Goal: Information Seeking & Learning: Compare options

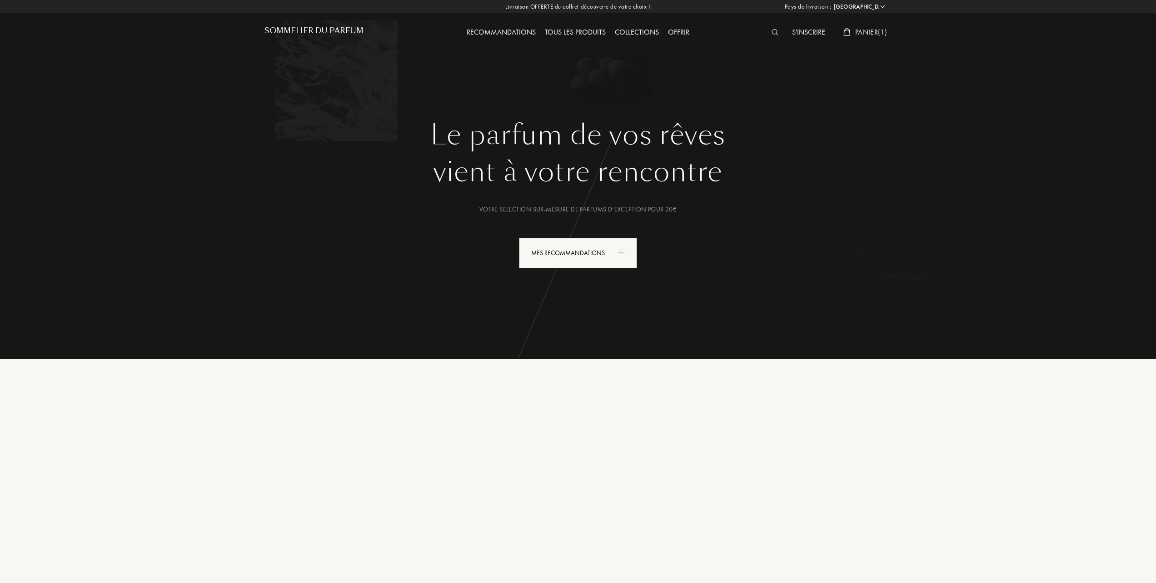
select select "FR"
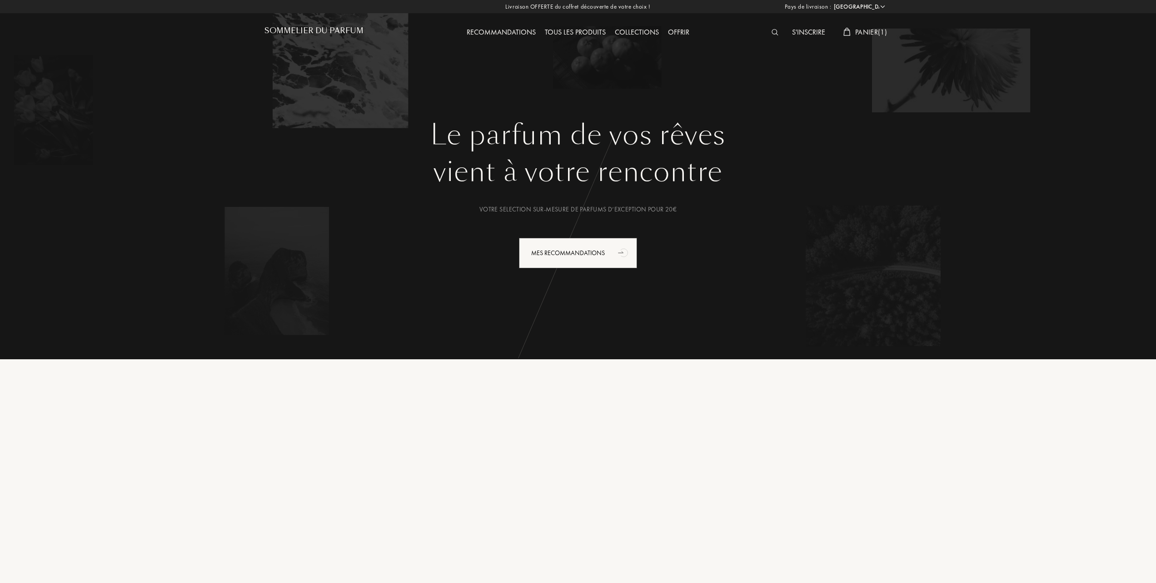
click at [861, 30] on span "Panier ( 1 )" at bounding box center [871, 32] width 32 height 10
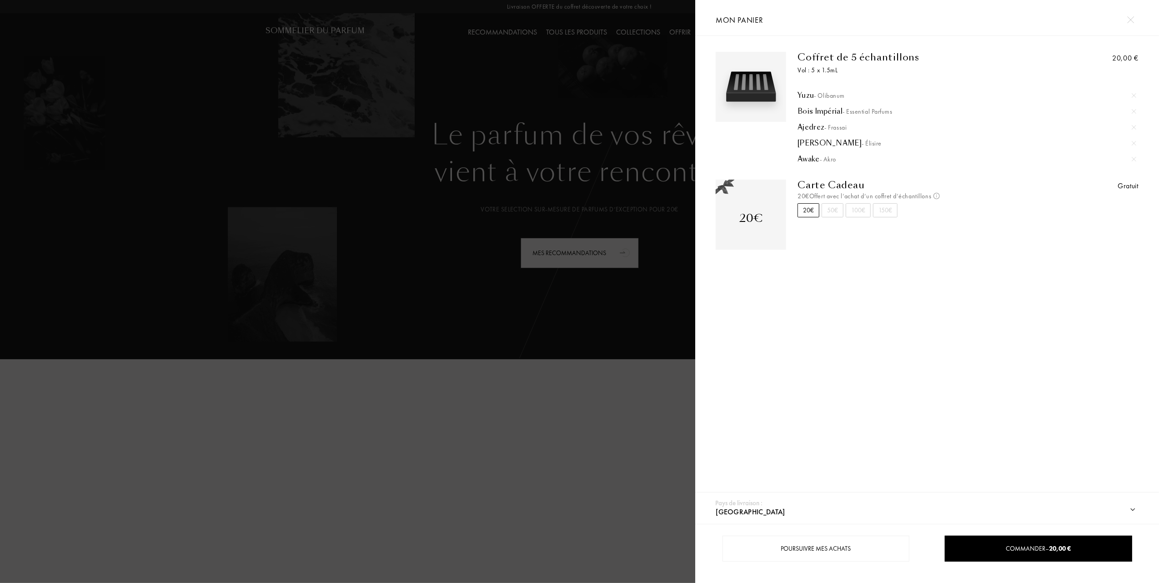
click at [1134, 158] on img at bounding box center [1133, 159] width 5 height 5
click at [1135, 140] on div at bounding box center [1134, 143] width 14 height 14
drag, startPoint x: 1130, startPoint y: 126, endPoint x: 1131, endPoint y: 106, distance: 19.6
click at [1131, 125] on img at bounding box center [1133, 127] width 5 height 5
drag, startPoint x: 1131, startPoint y: 105, endPoint x: 1134, endPoint y: 100, distance: 5.7
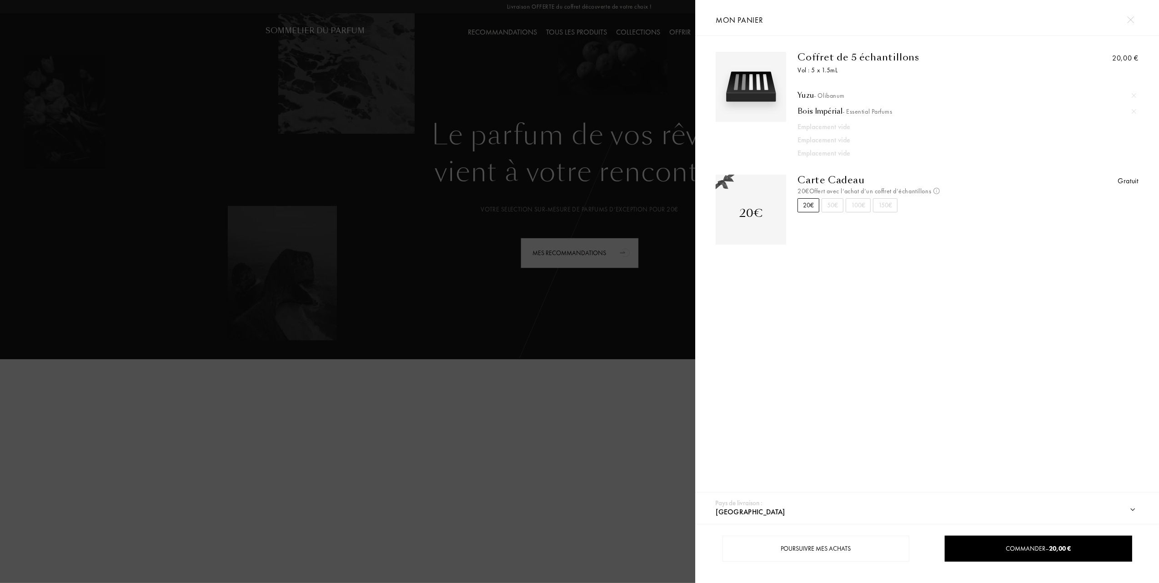
click at [1132, 105] on div at bounding box center [1134, 112] width 14 height 14
click at [1134, 93] on img at bounding box center [1133, 95] width 5 height 5
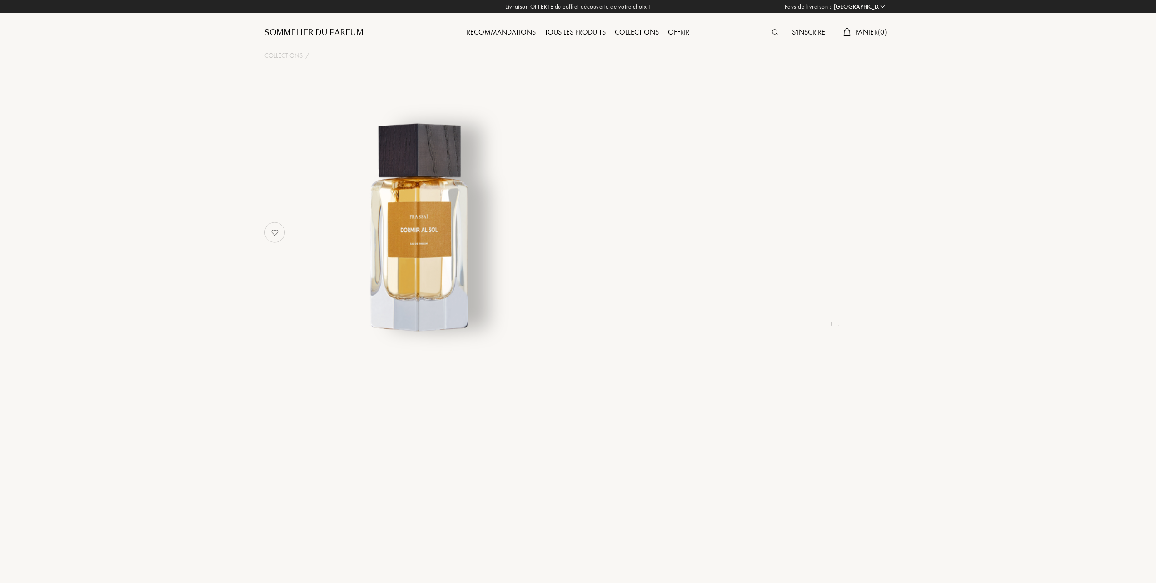
select select "FR"
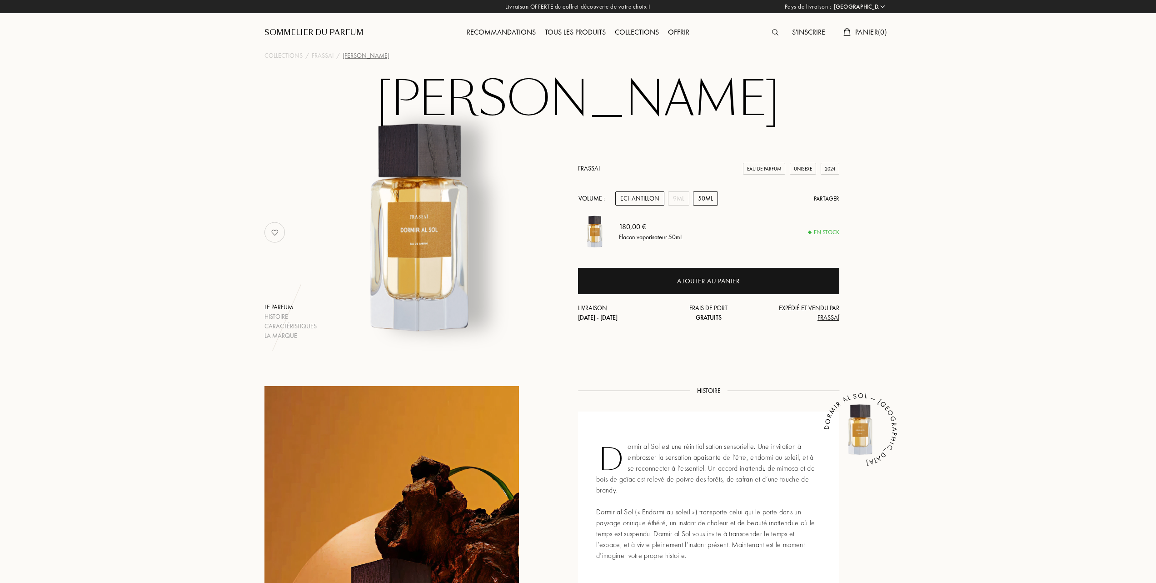
click at [636, 191] on div "Echantillon" at bounding box center [639, 198] width 49 height 14
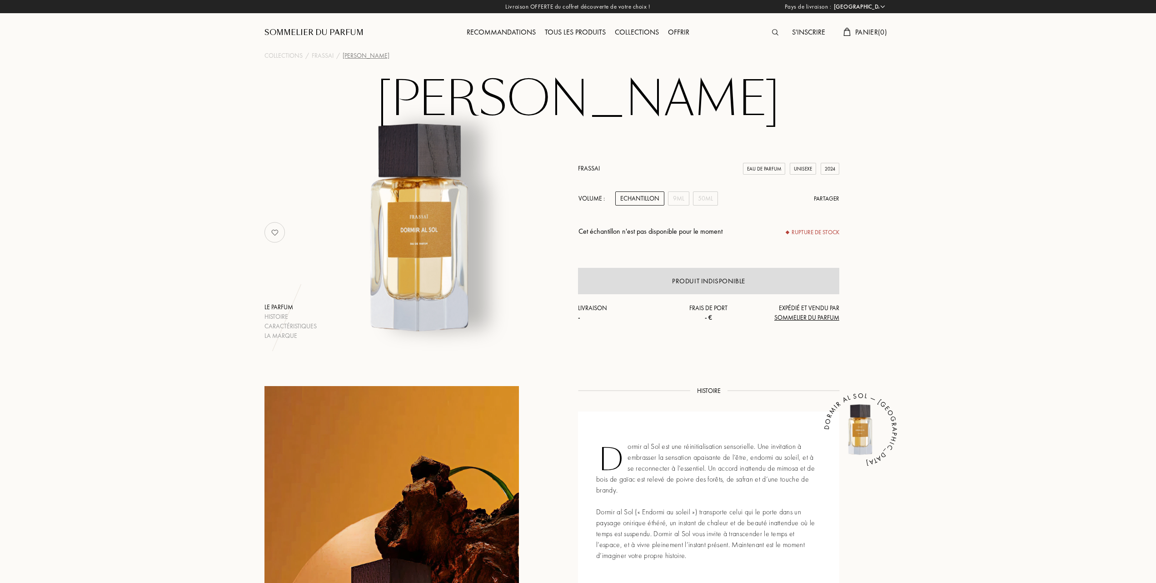
click at [572, 31] on div "Tous les produits" at bounding box center [575, 33] width 70 height 12
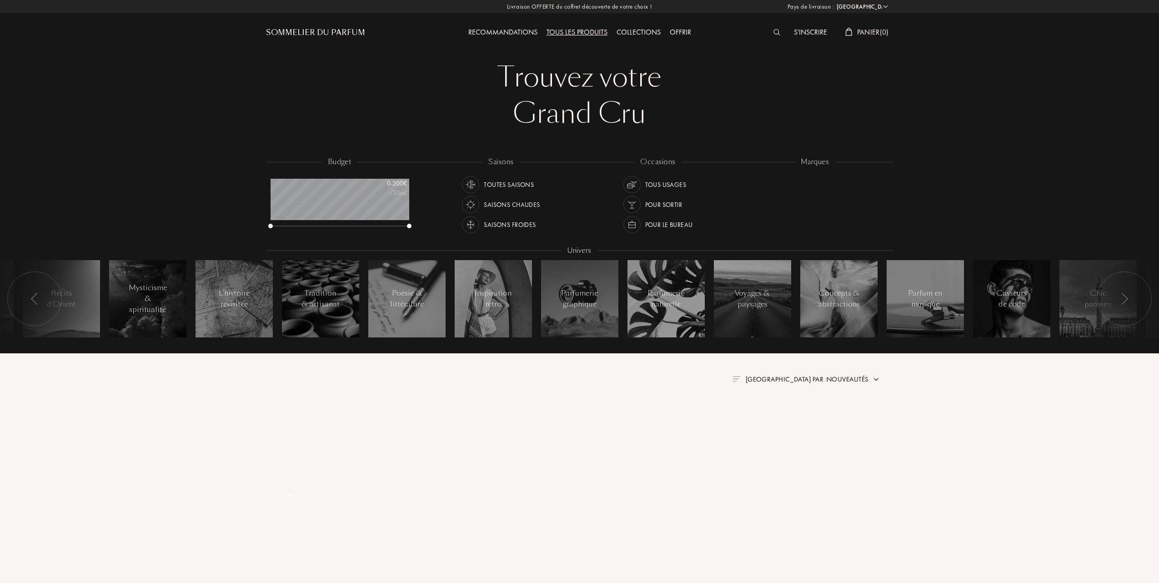
select select "FR"
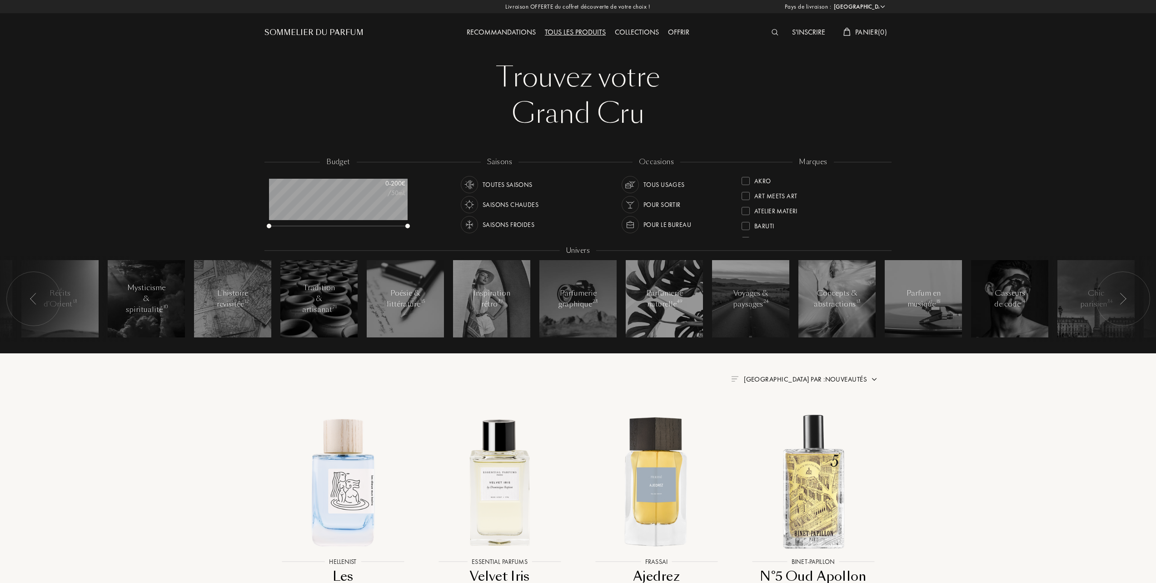
click at [852, 376] on span "Trier par : Nouveautés" at bounding box center [805, 379] width 123 height 9
click at [785, 418] on div at bounding box center [783, 418] width 6 height 6
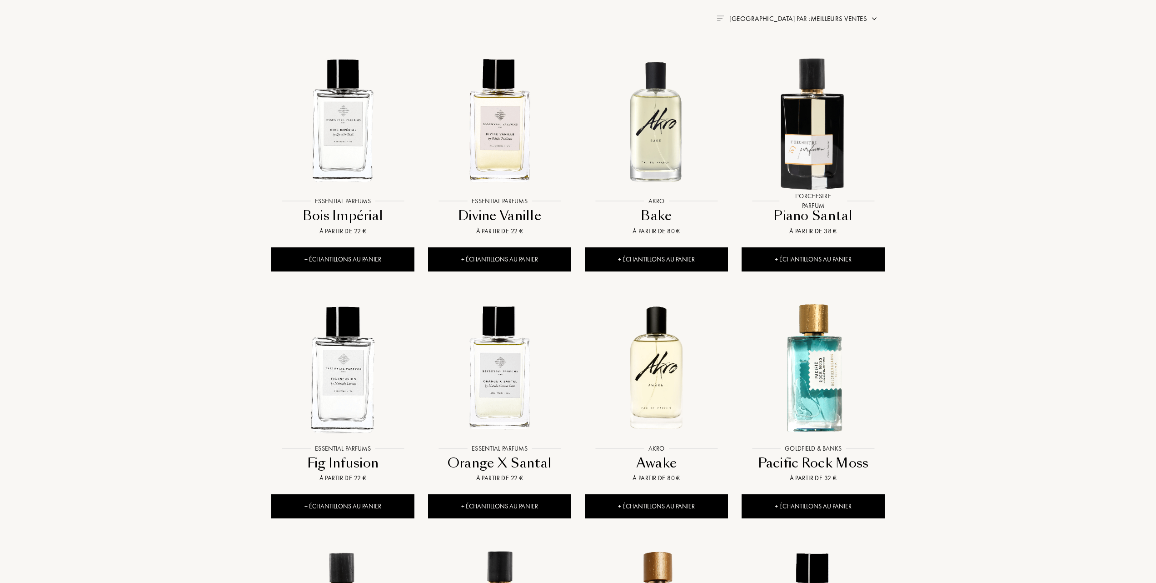
scroll to position [364, 0]
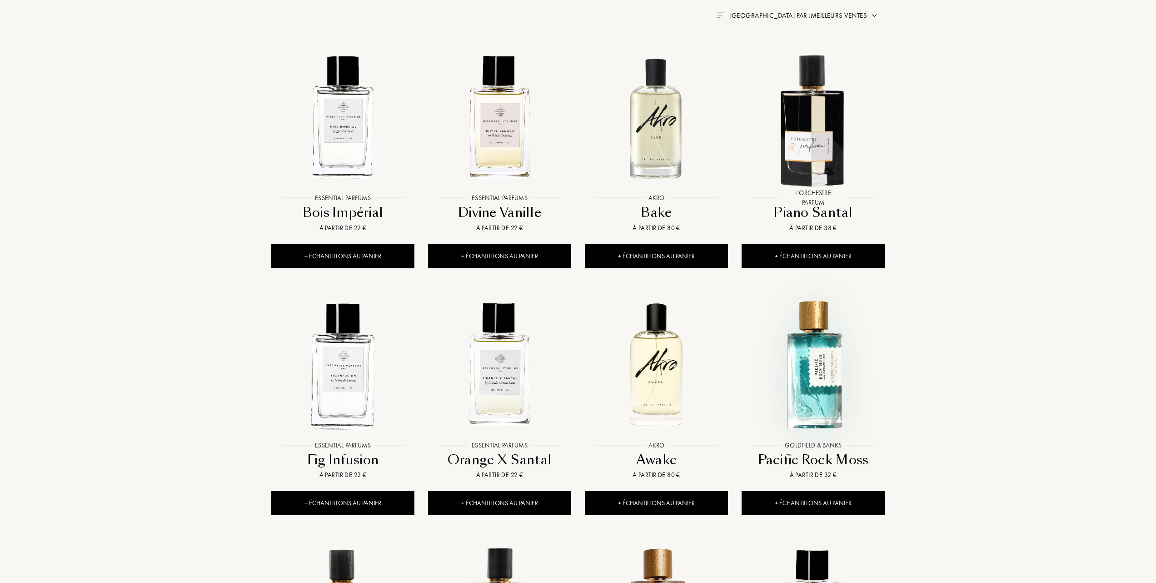
click at [802, 378] on img at bounding box center [813, 364] width 141 height 141
click at [822, 368] on img at bounding box center [813, 364] width 141 height 141
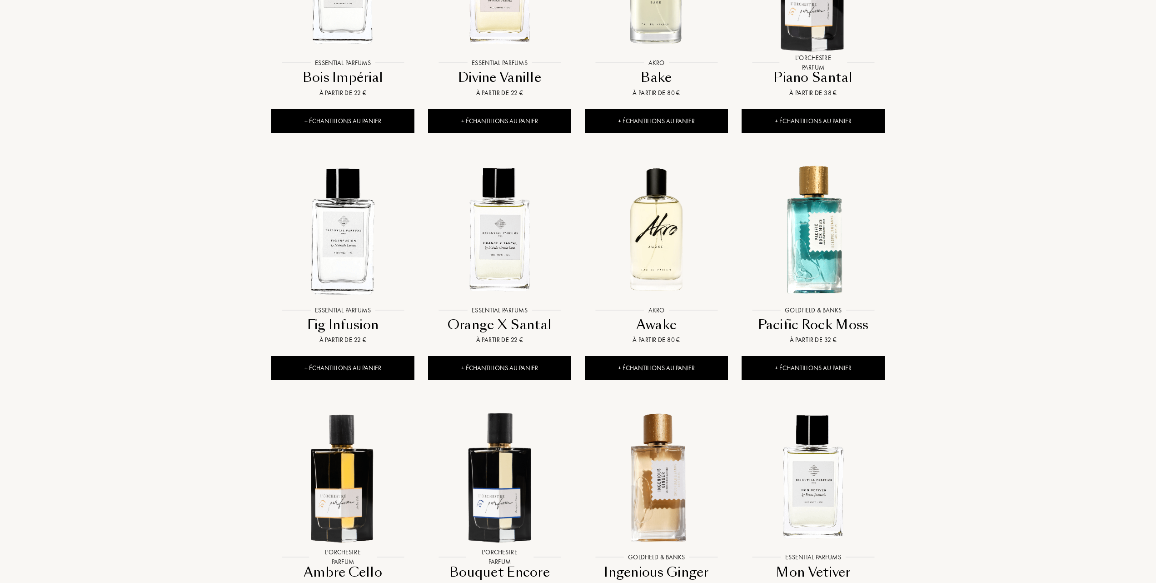
scroll to position [424, 0]
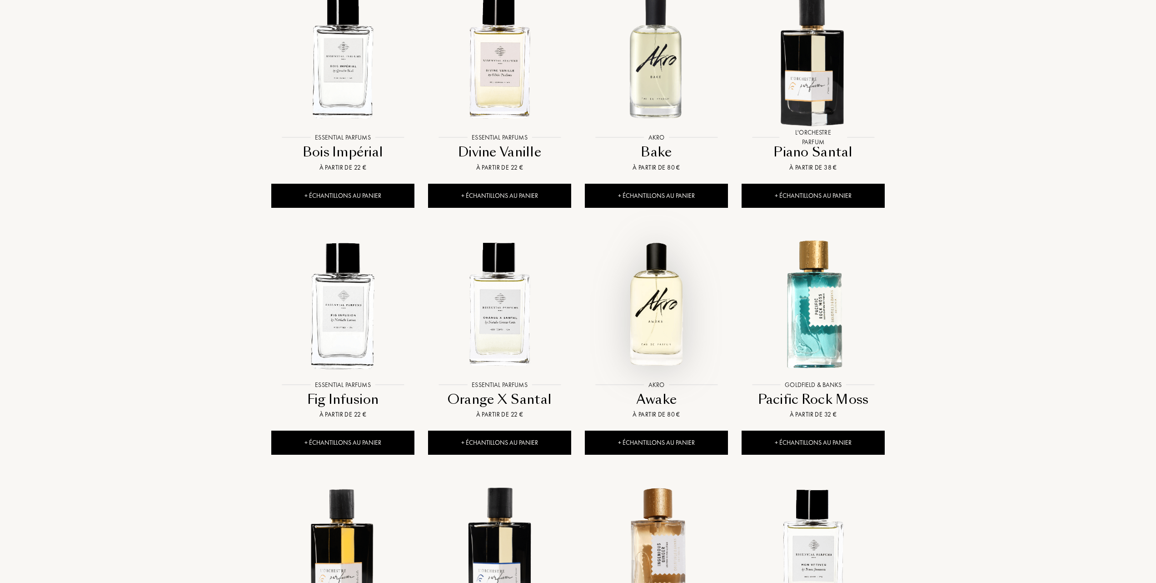
click at [658, 340] on img at bounding box center [656, 304] width 141 height 141
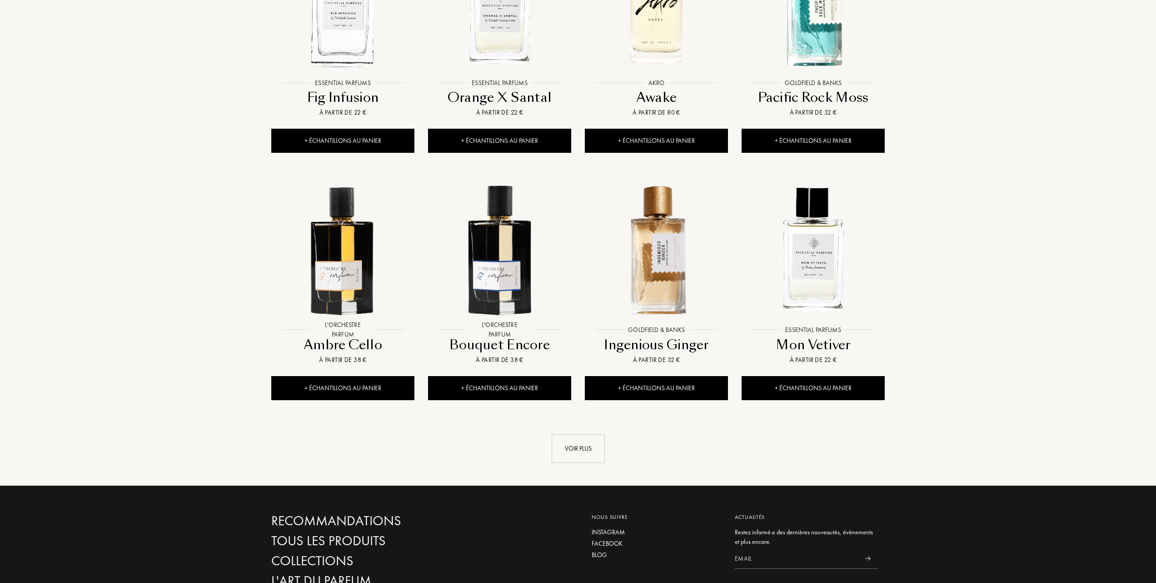
scroll to position [727, 0]
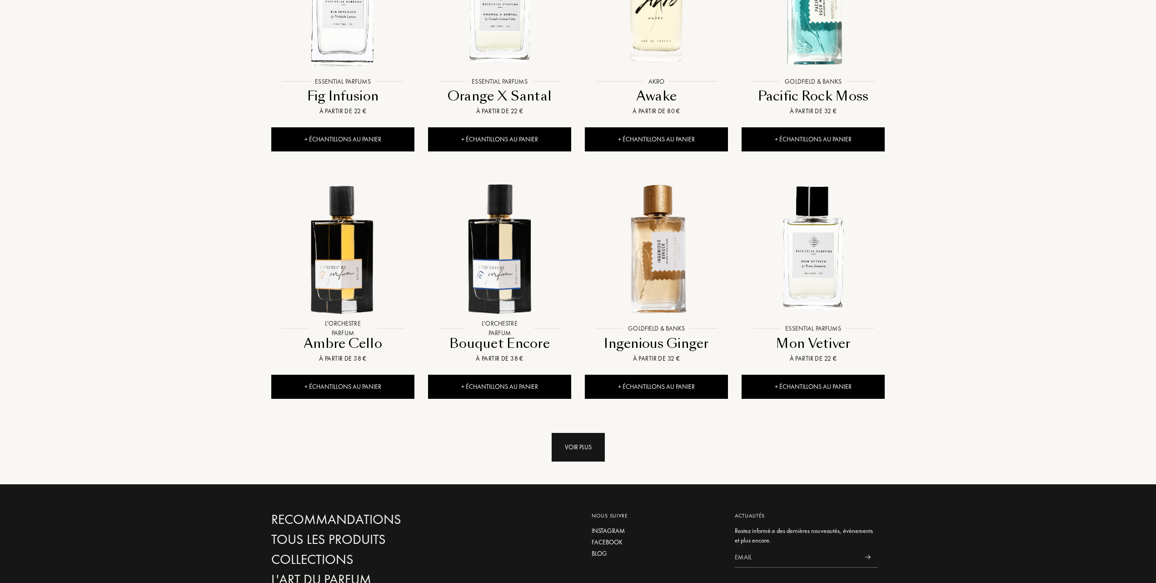
click at [572, 450] on div "Voir plus" at bounding box center [578, 447] width 53 height 29
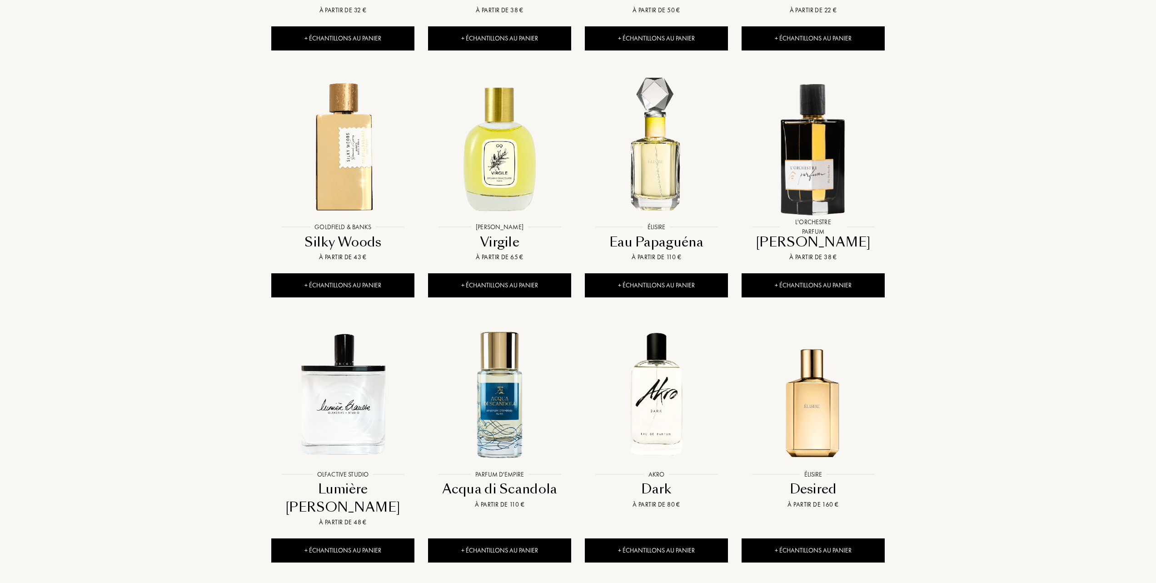
scroll to position [1333, 0]
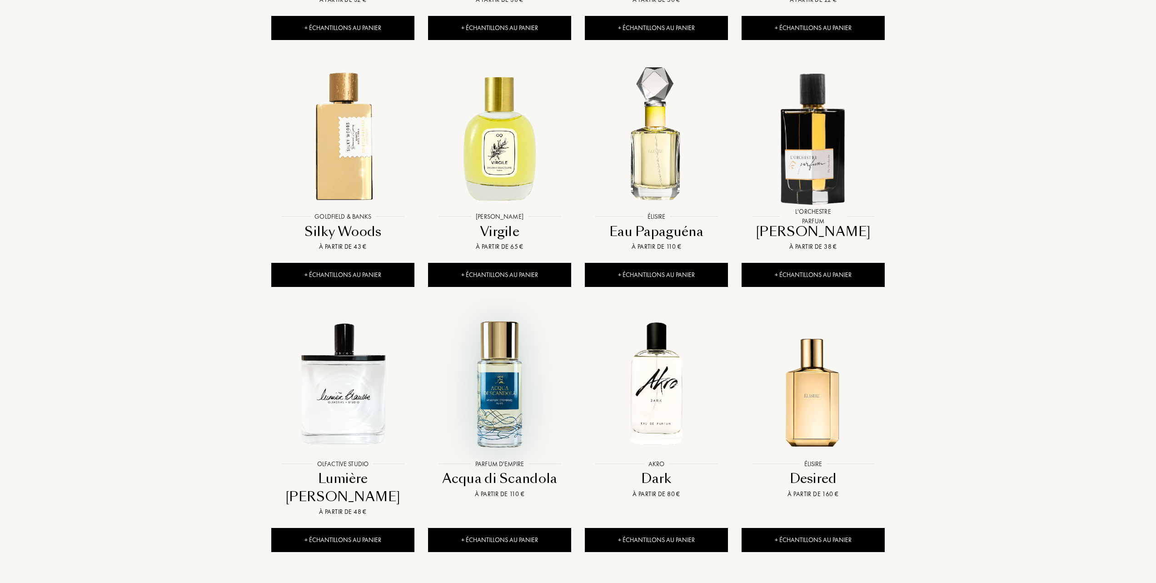
click at [499, 410] on img at bounding box center [499, 383] width 141 height 141
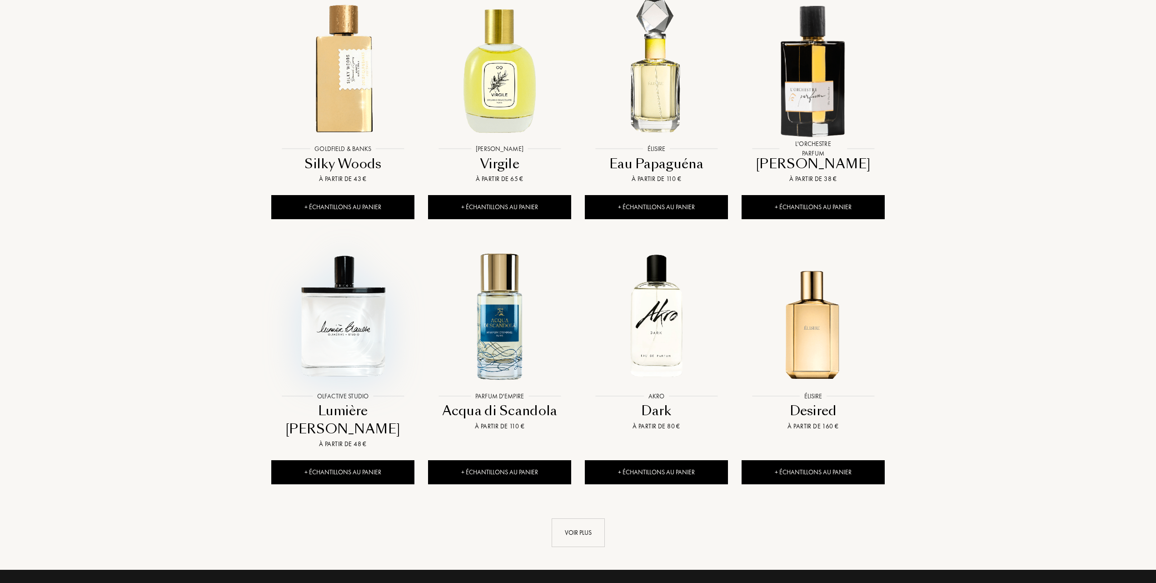
scroll to position [1455, 0]
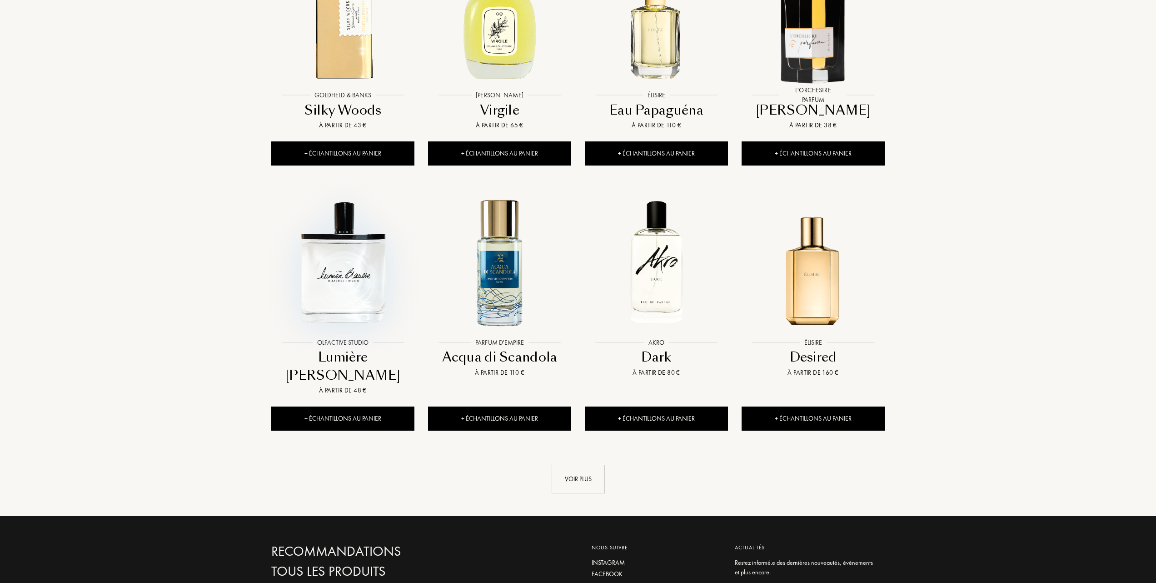
click at [344, 282] on img at bounding box center [342, 261] width 141 height 141
click at [564, 465] on div "Voir plus" at bounding box center [578, 479] width 53 height 29
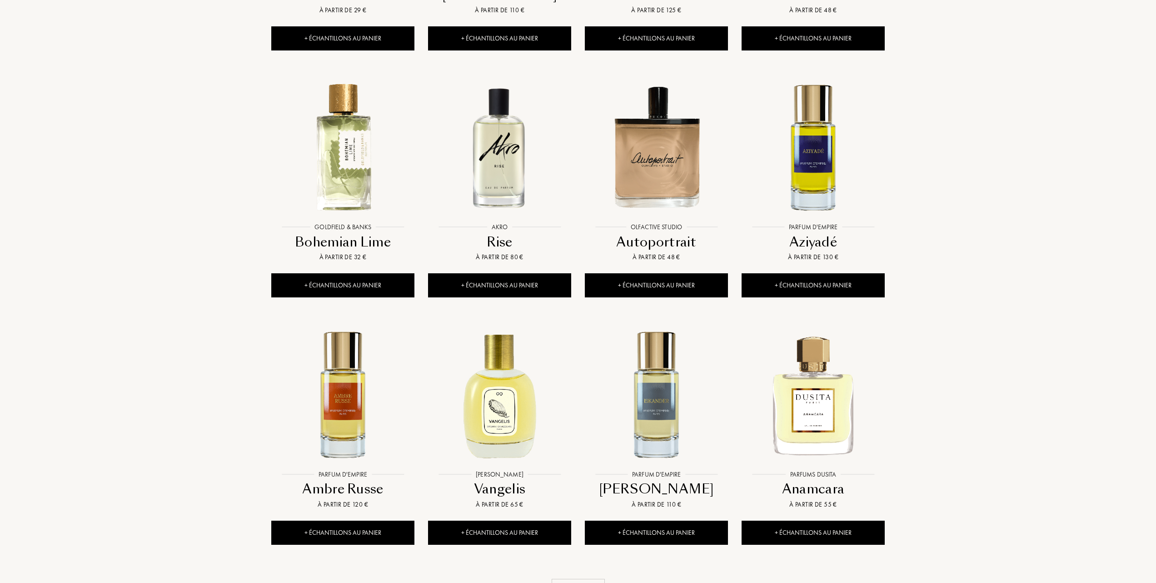
scroll to position [2061, 0]
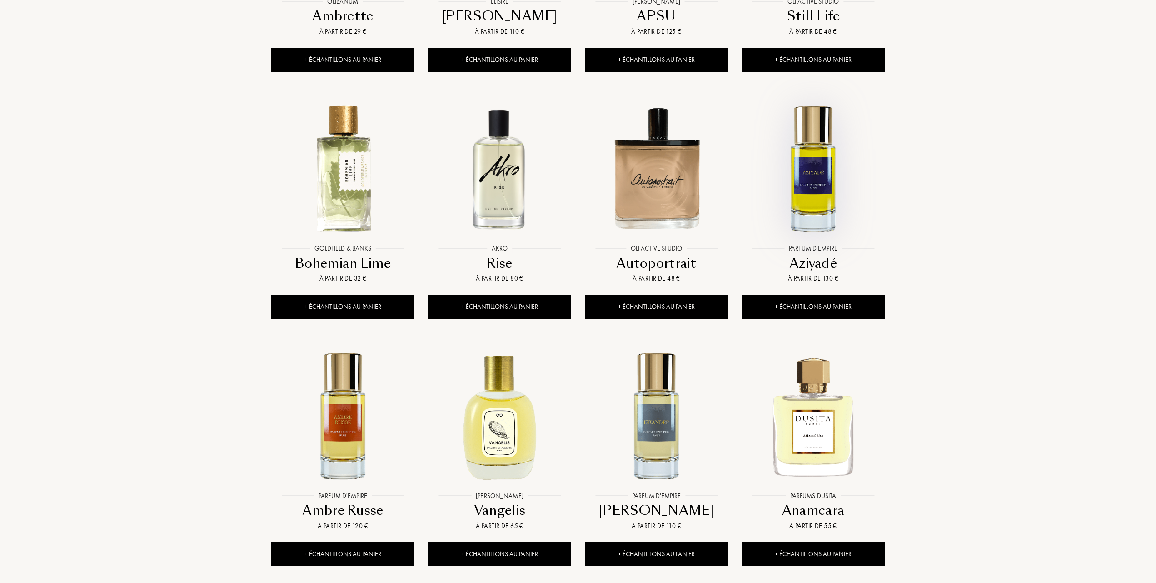
click at [810, 177] on img at bounding box center [813, 168] width 141 height 141
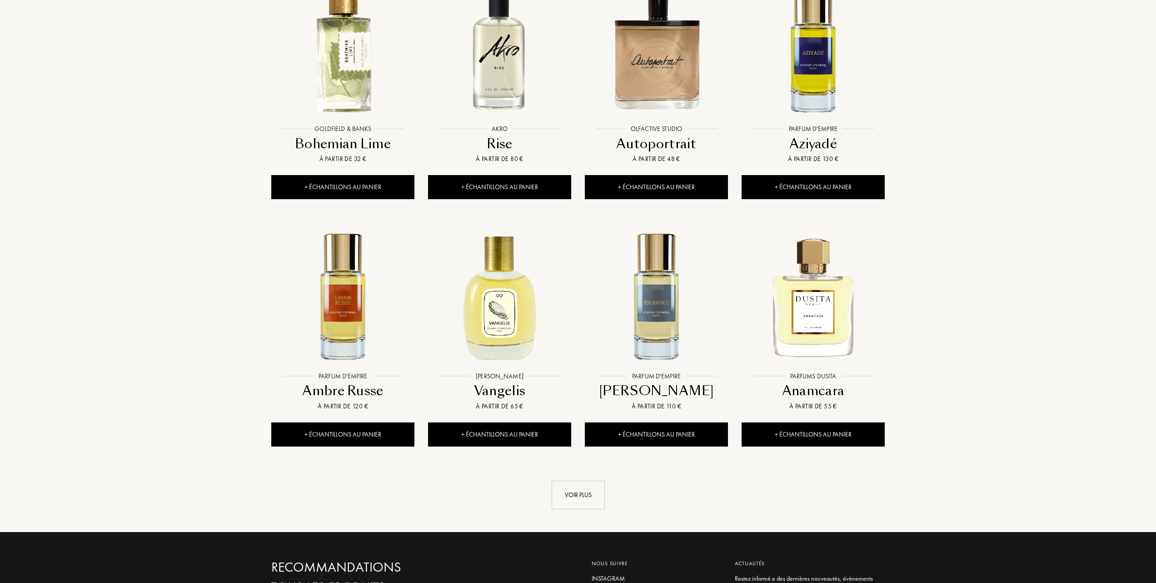
scroll to position [2182, 0]
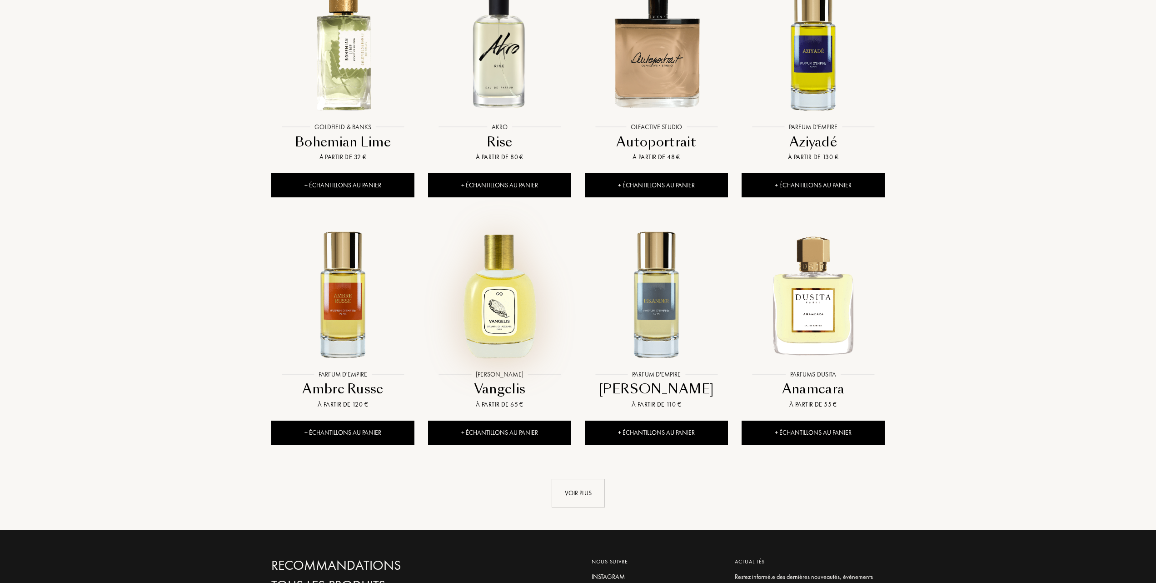
click at [504, 297] on img at bounding box center [499, 293] width 141 height 141
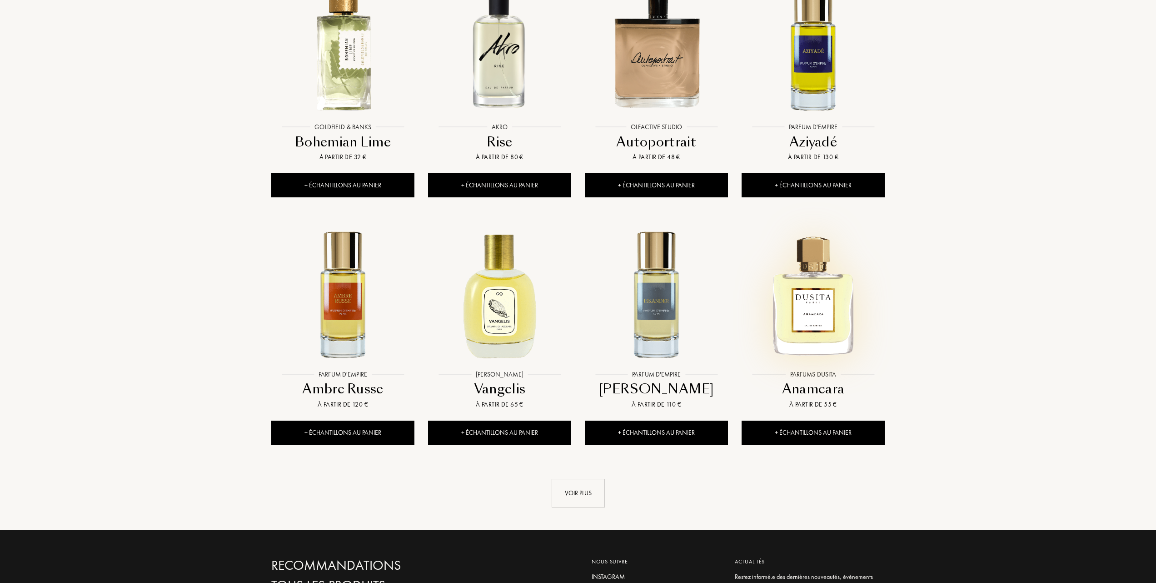
click at [803, 300] on img at bounding box center [813, 293] width 141 height 141
click at [572, 479] on div "Voir plus" at bounding box center [578, 493] width 53 height 29
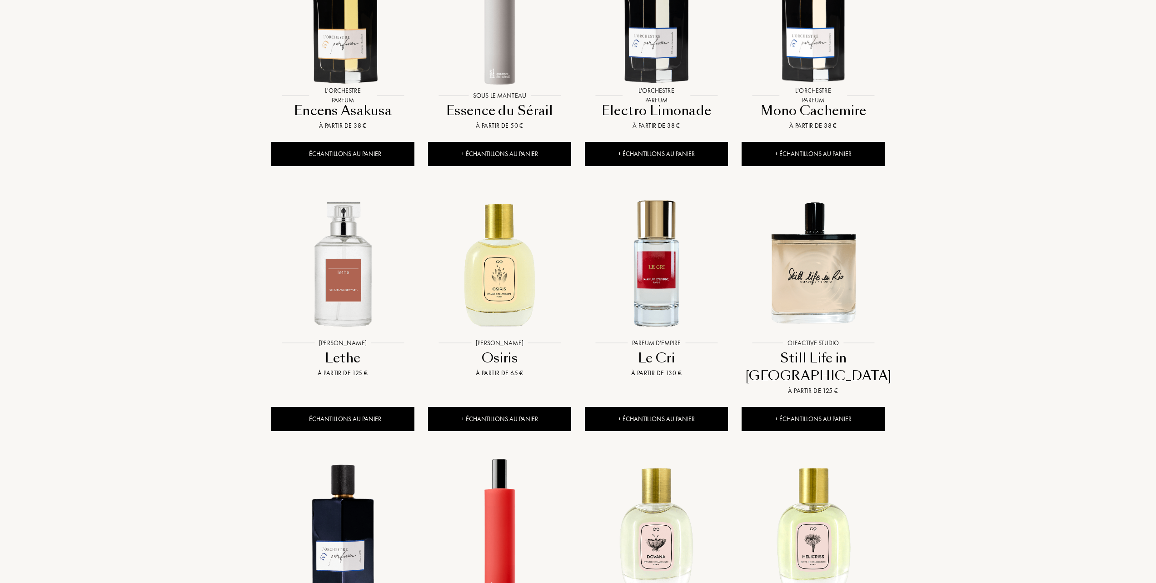
scroll to position [2727, 0]
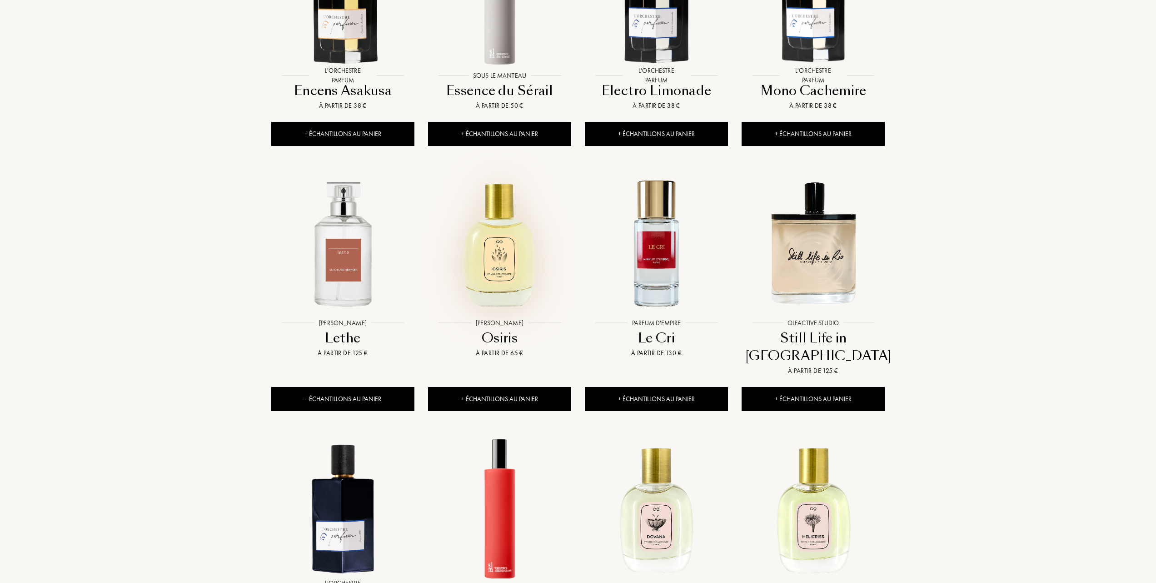
click at [502, 265] on img at bounding box center [499, 242] width 141 height 141
click at [653, 232] on img at bounding box center [656, 242] width 141 height 141
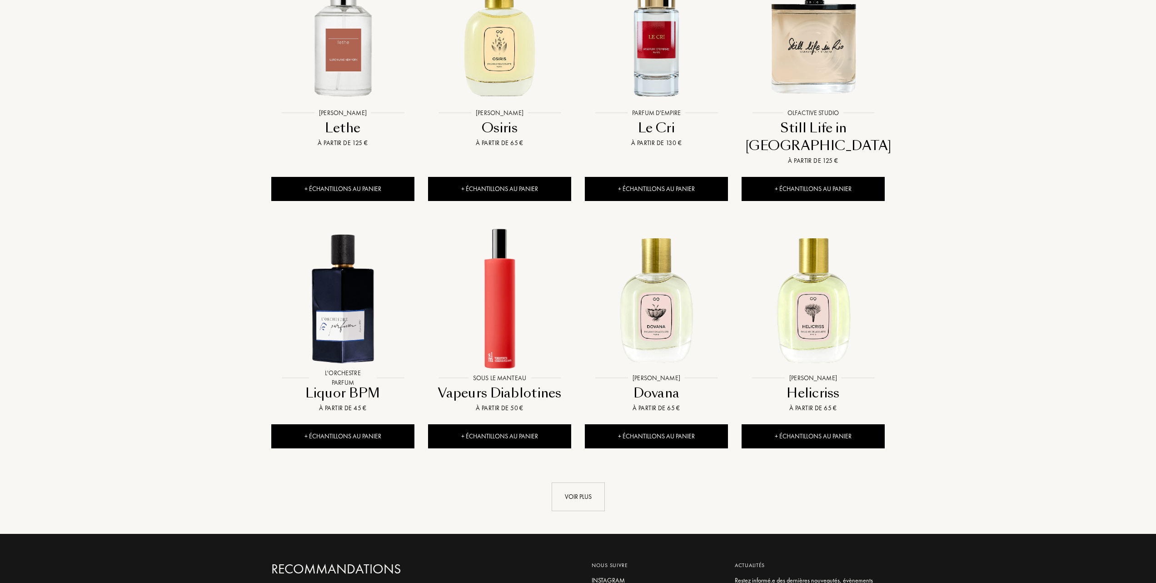
scroll to position [2970, 0]
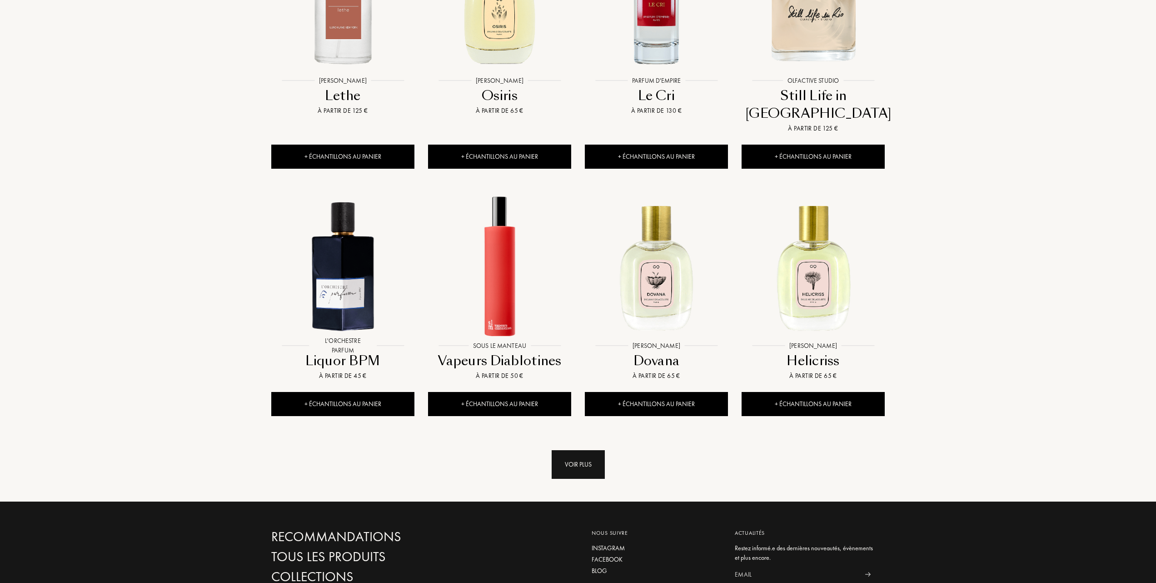
click at [584, 450] on div "Voir plus" at bounding box center [578, 464] width 53 height 29
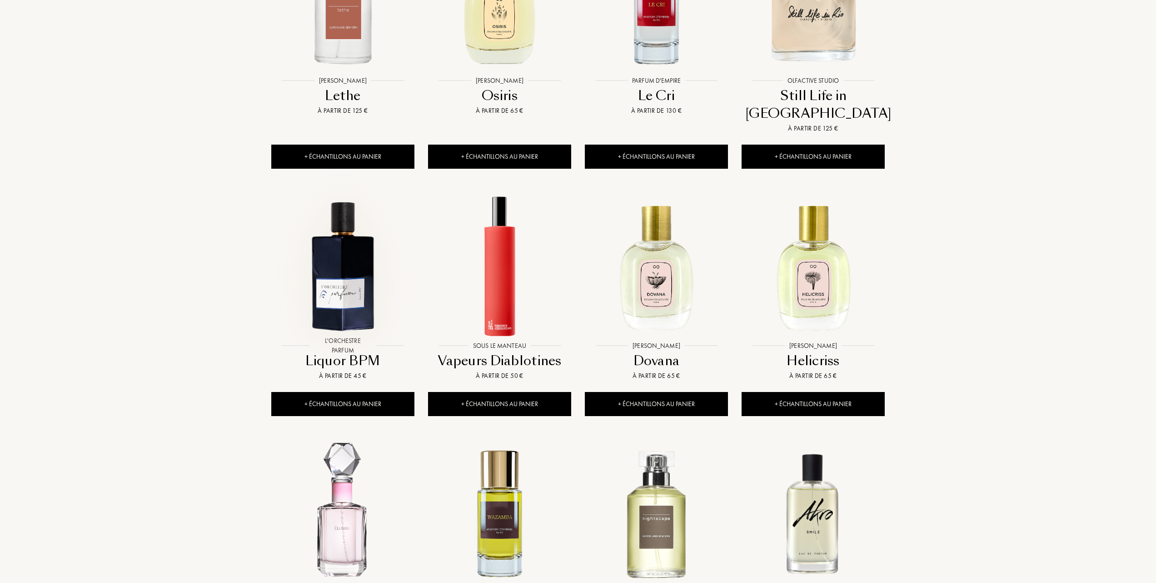
click at [345, 262] on img at bounding box center [342, 265] width 141 height 141
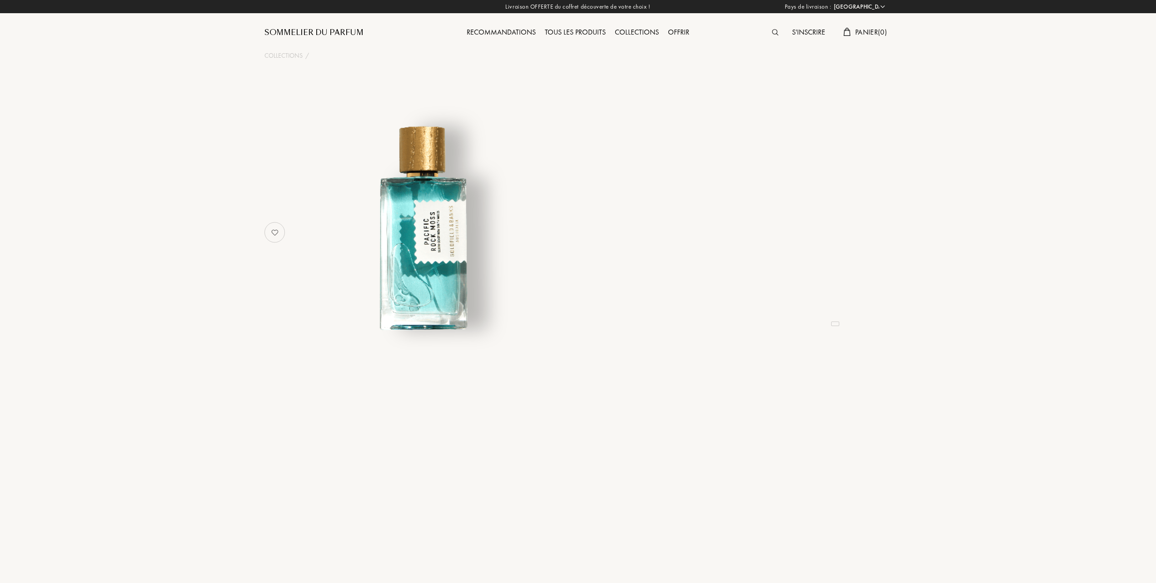
select select "FR"
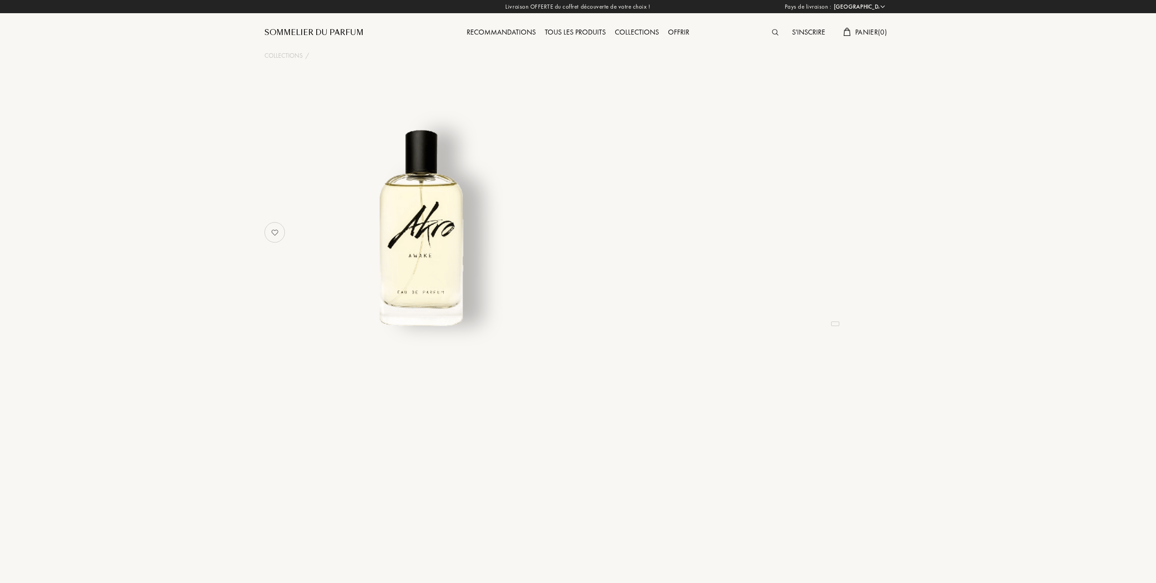
select select "FR"
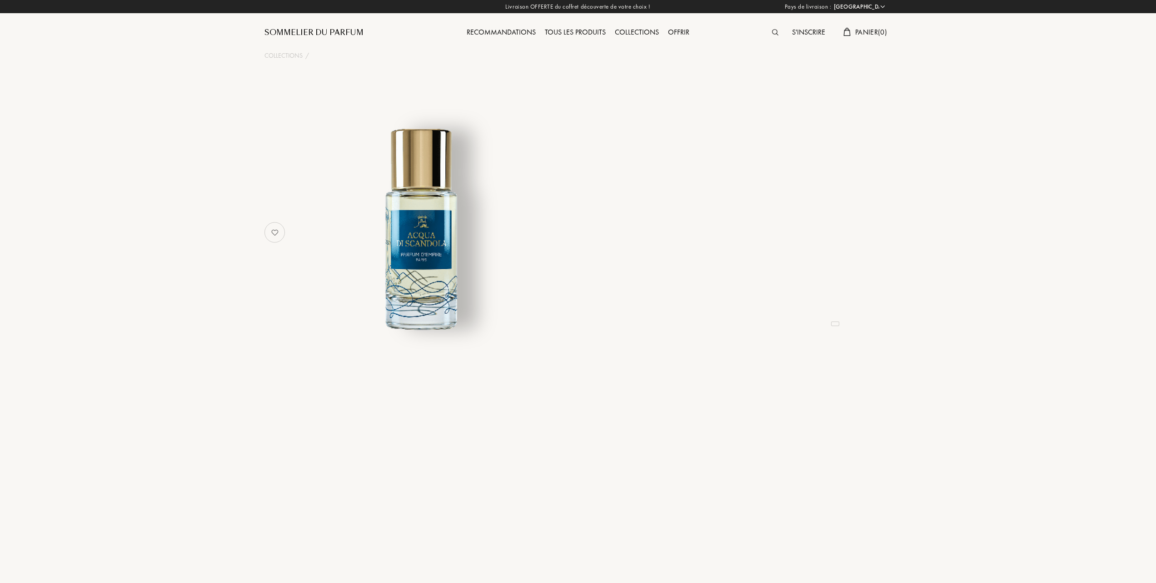
select select "FR"
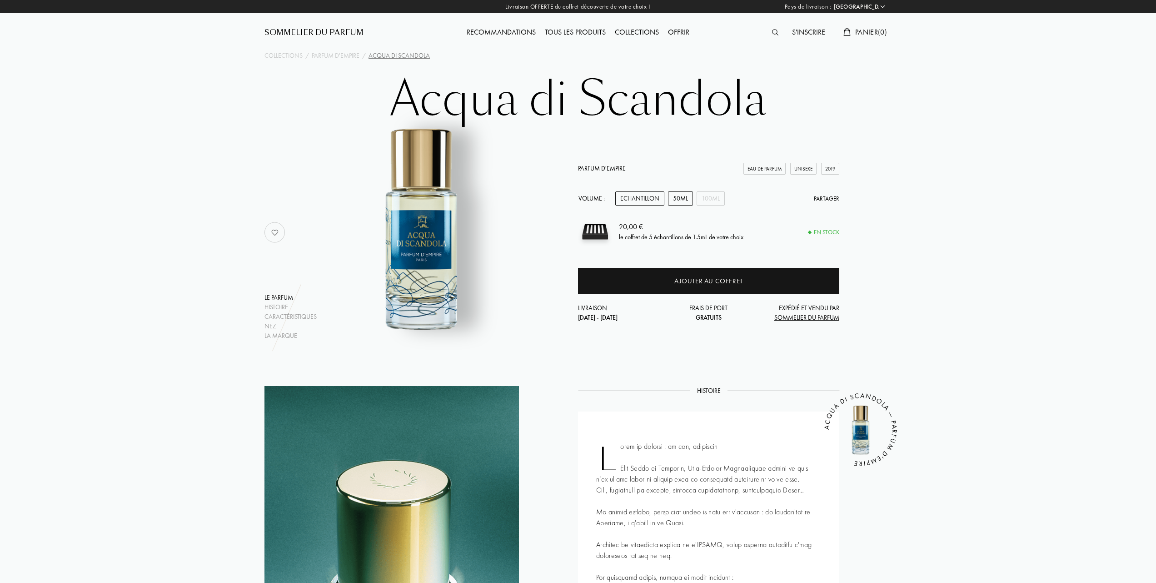
click at [685, 196] on div "50mL" at bounding box center [680, 198] width 25 height 14
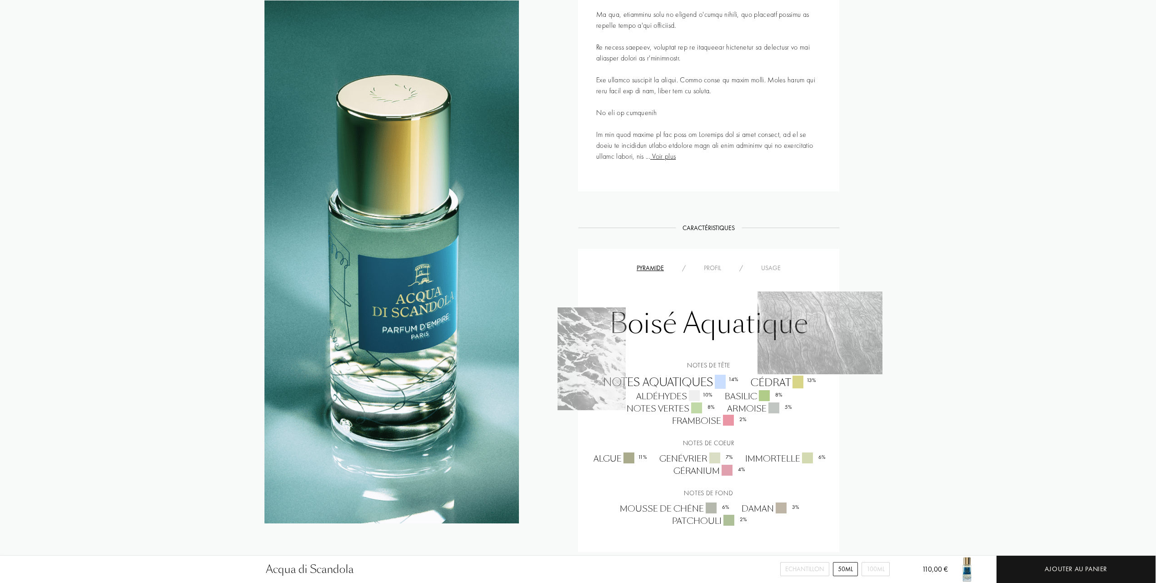
scroll to position [606, 0]
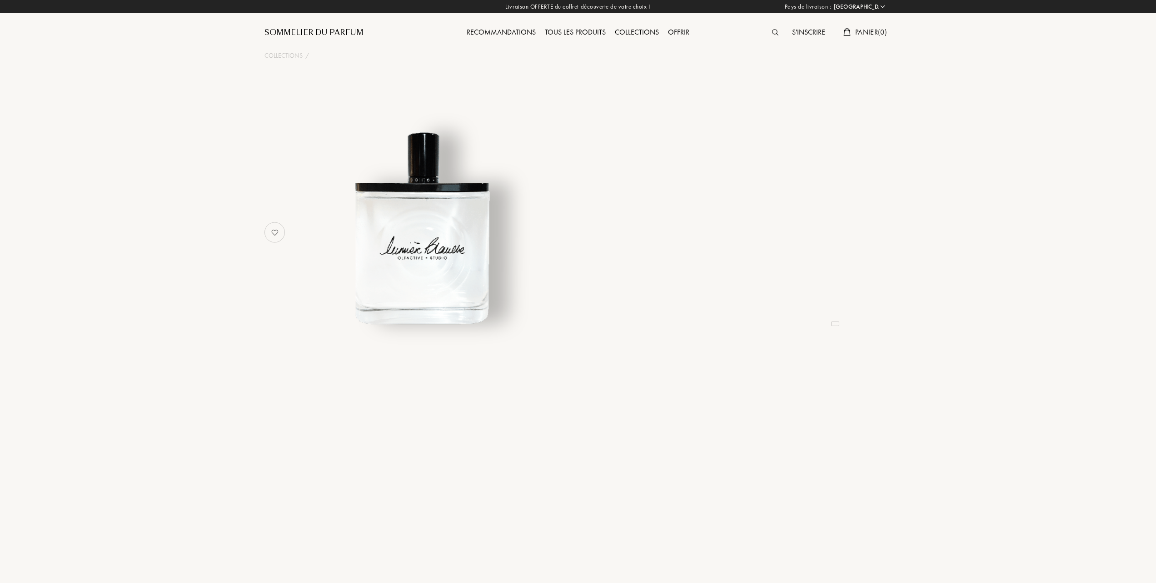
select select "FR"
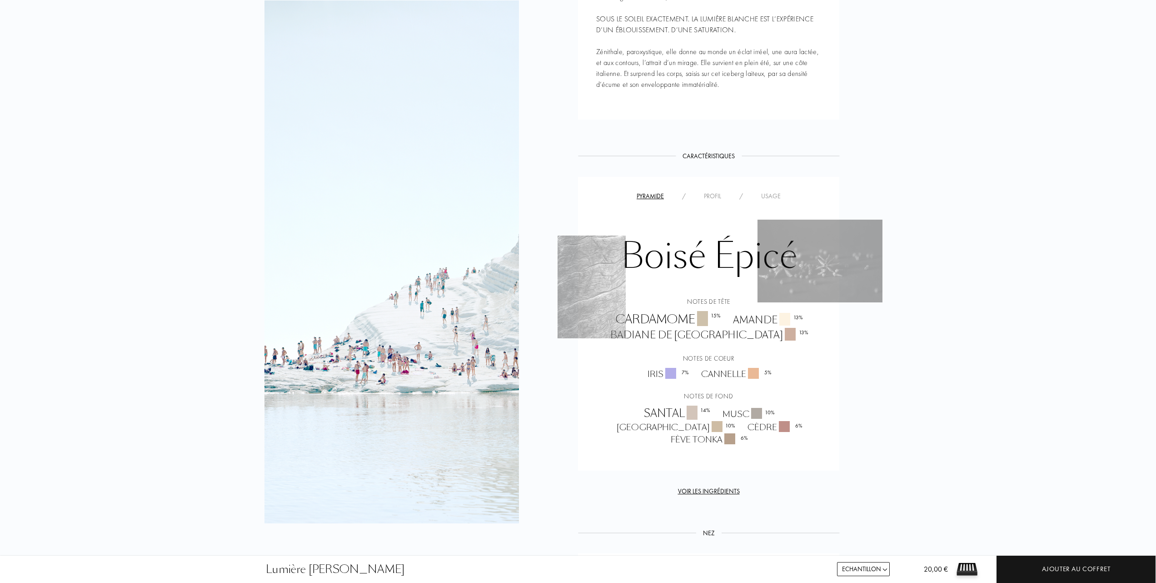
scroll to position [485, 0]
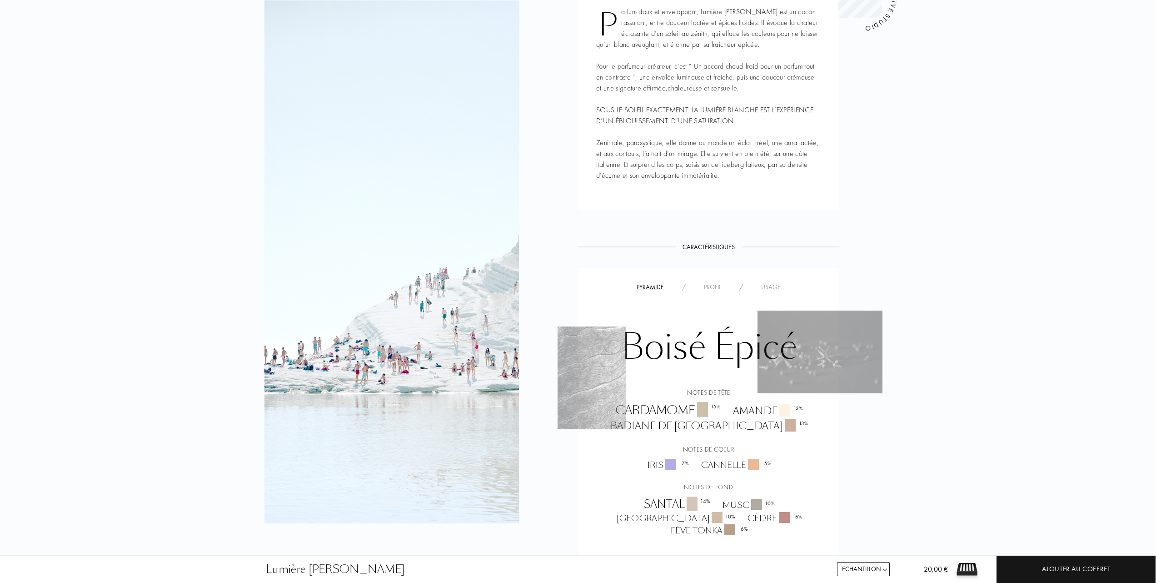
click at [778, 282] on div "Usage" at bounding box center [771, 287] width 38 height 10
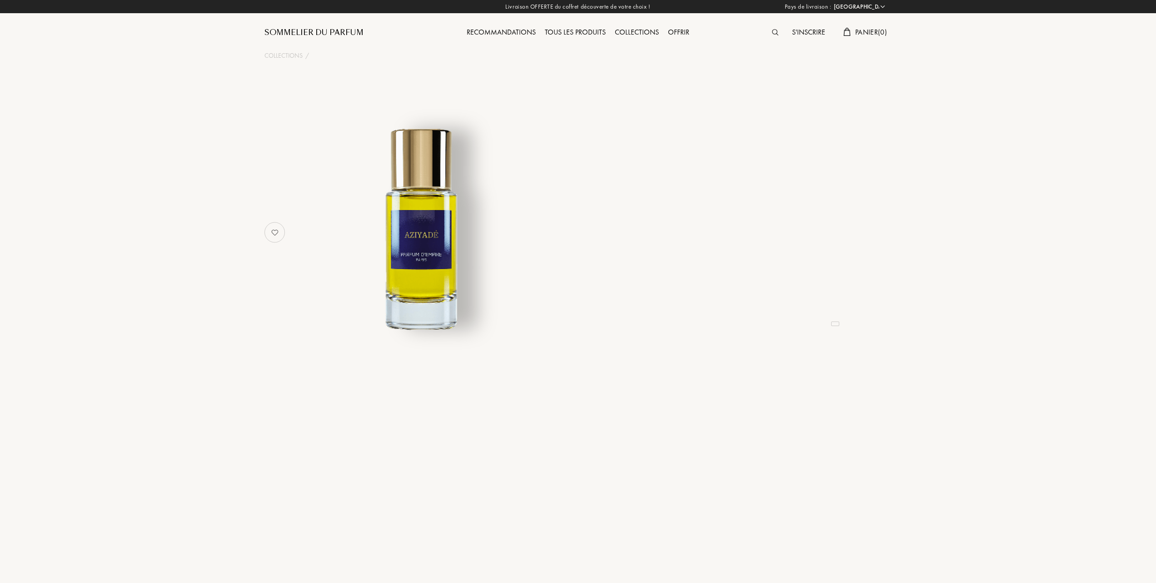
select select "FR"
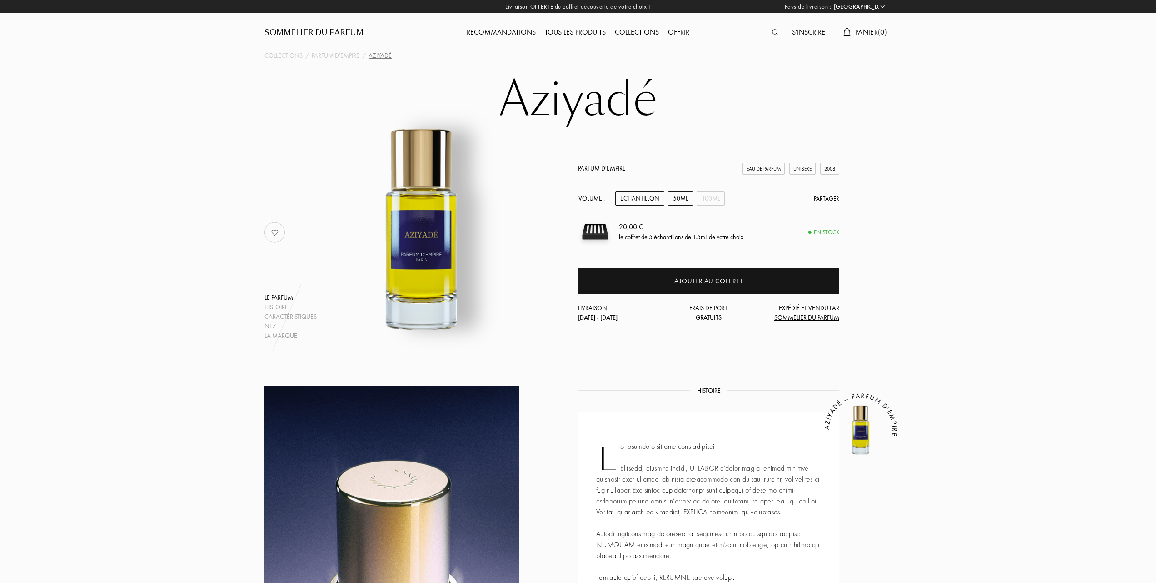
click at [681, 201] on div "50mL" at bounding box center [680, 198] width 25 height 14
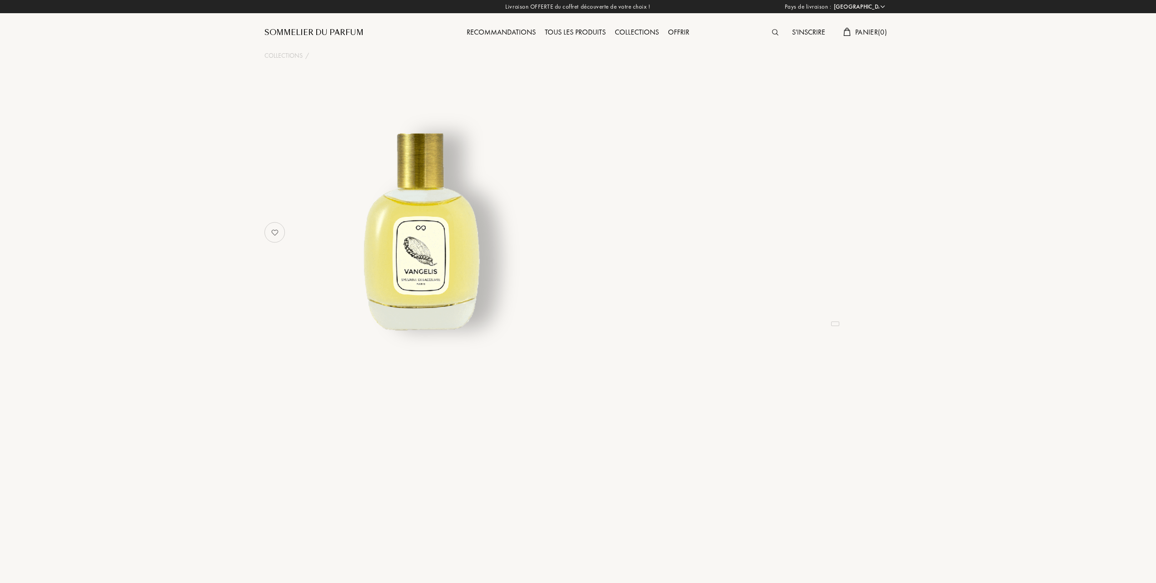
select select "FR"
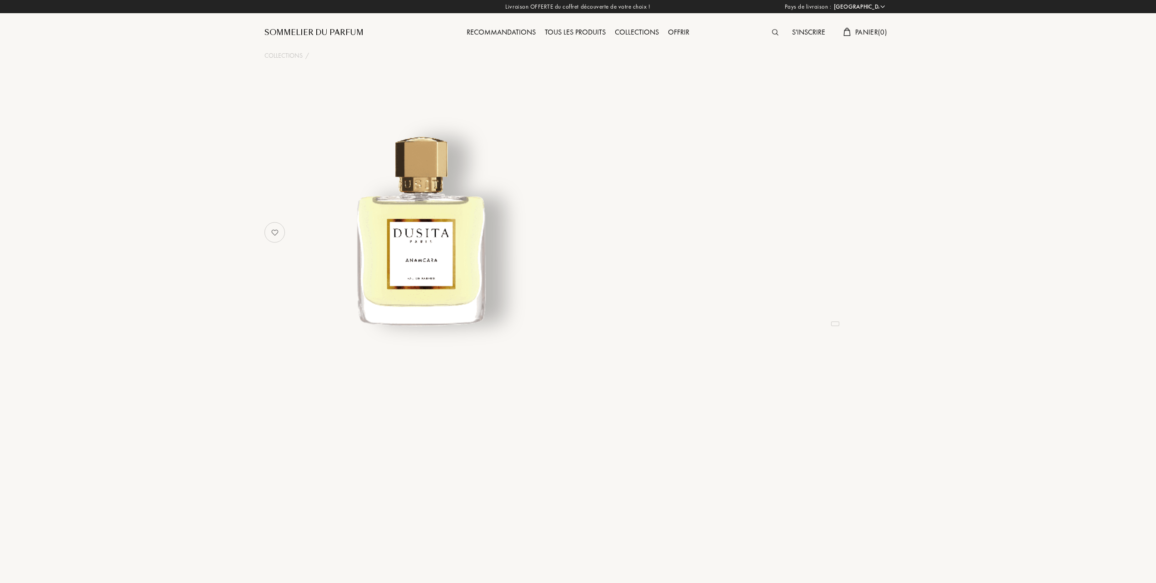
select select "FR"
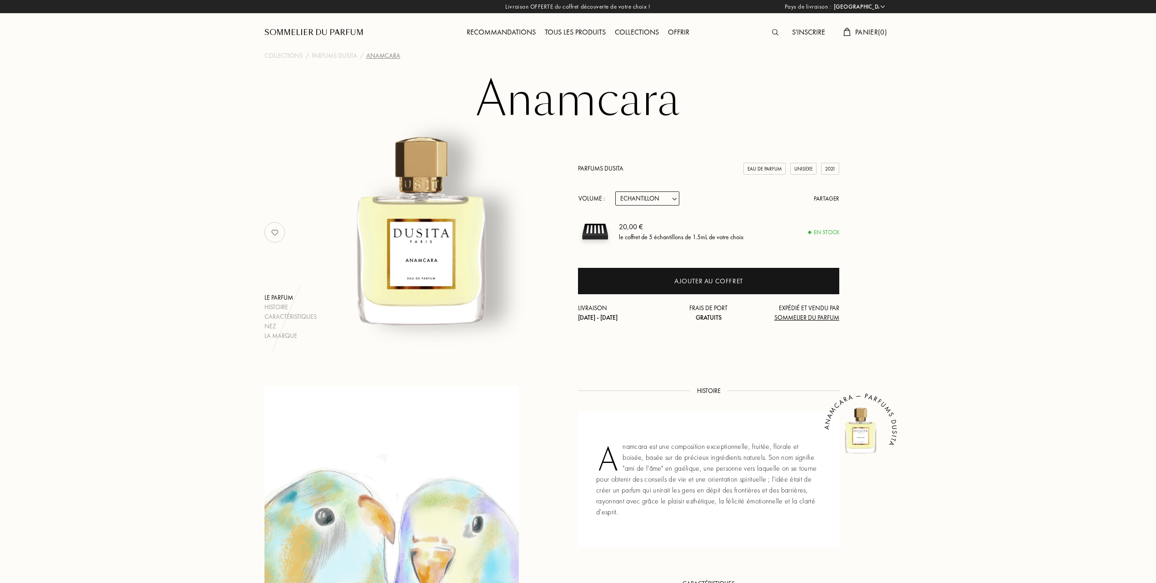
click at [677, 199] on select "Echantillon 15mL 22.5mL (3 * 7.5mL) 50mL 100mL" at bounding box center [647, 198] width 64 height 14
select select "1"
click at [615, 191] on select "Echantillon 15mL 22.5mL (3 * 7.5mL) 50mL 100mL" at bounding box center [647, 198] width 64 height 14
select select "1"
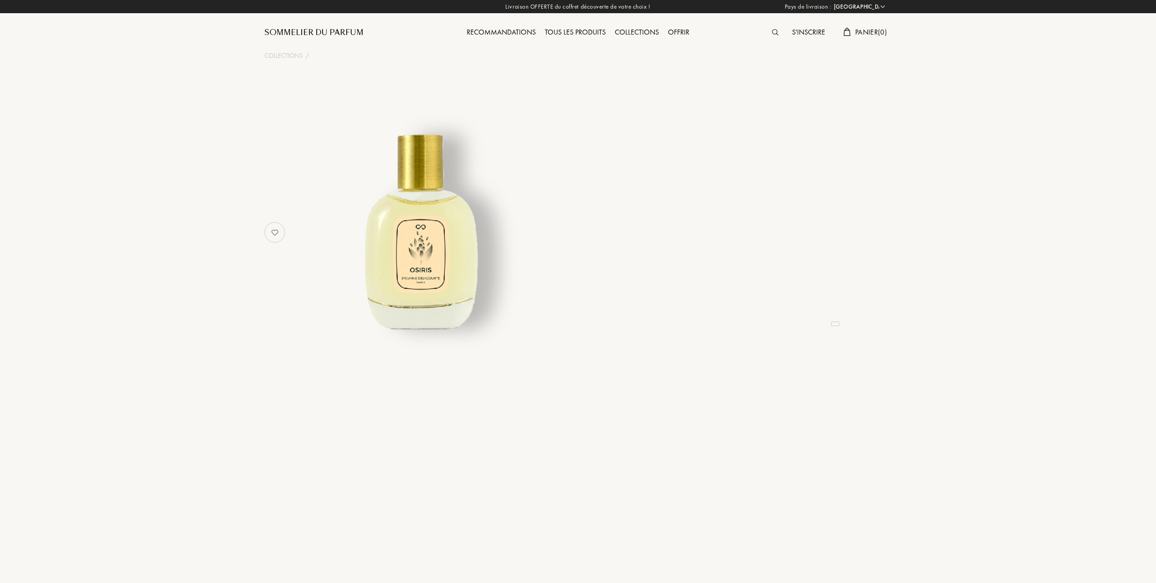
select select "FR"
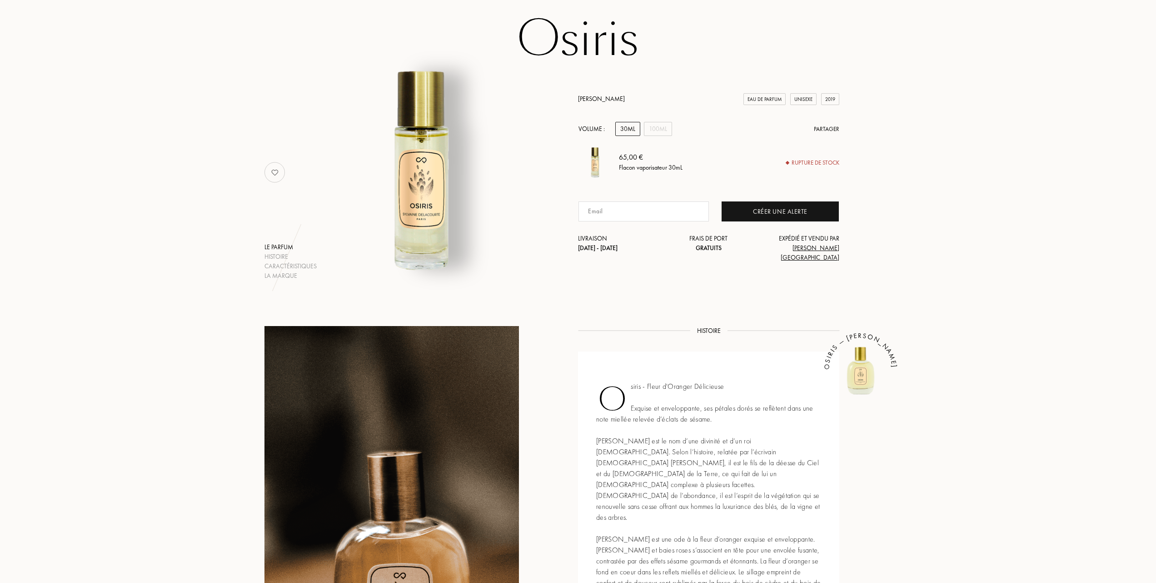
scroll to position [60, 0]
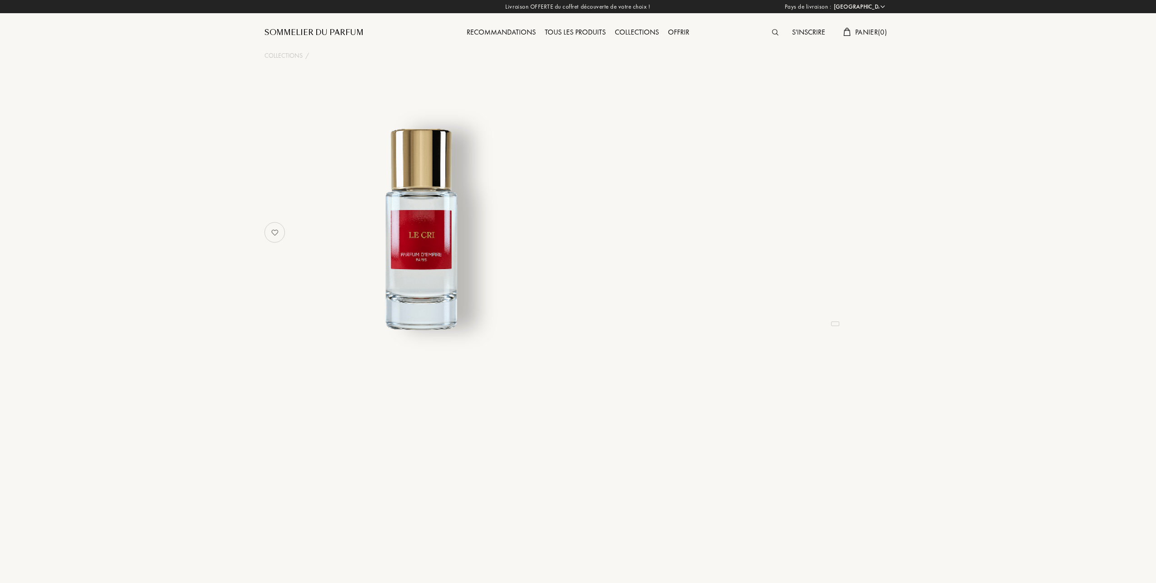
select select "FR"
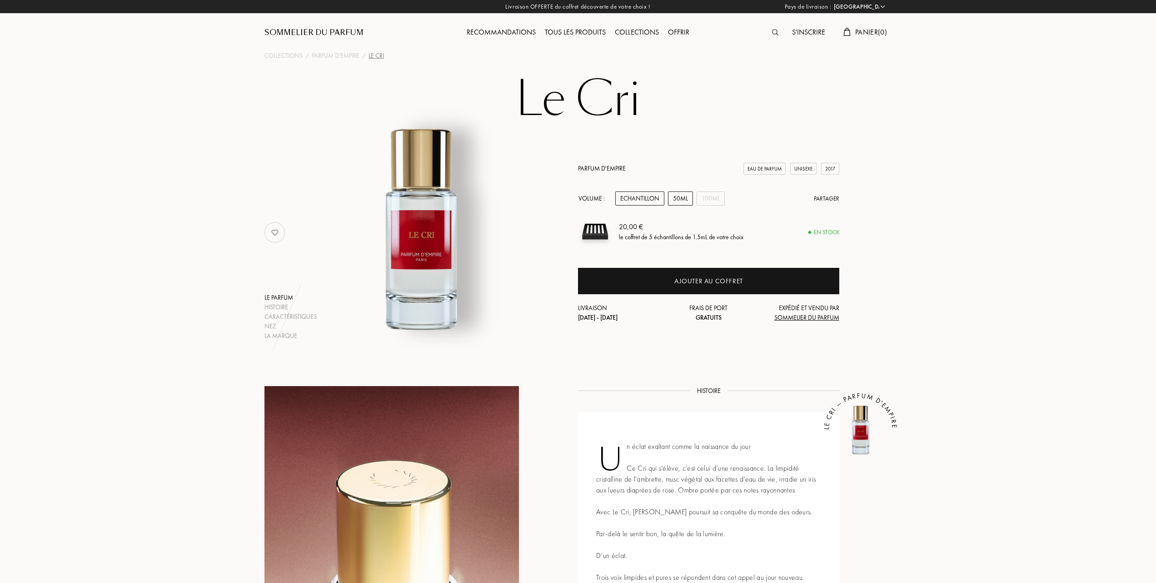
click at [683, 198] on div "50mL" at bounding box center [680, 198] width 25 height 14
click at [646, 198] on div "Echantillon" at bounding box center [639, 198] width 49 height 14
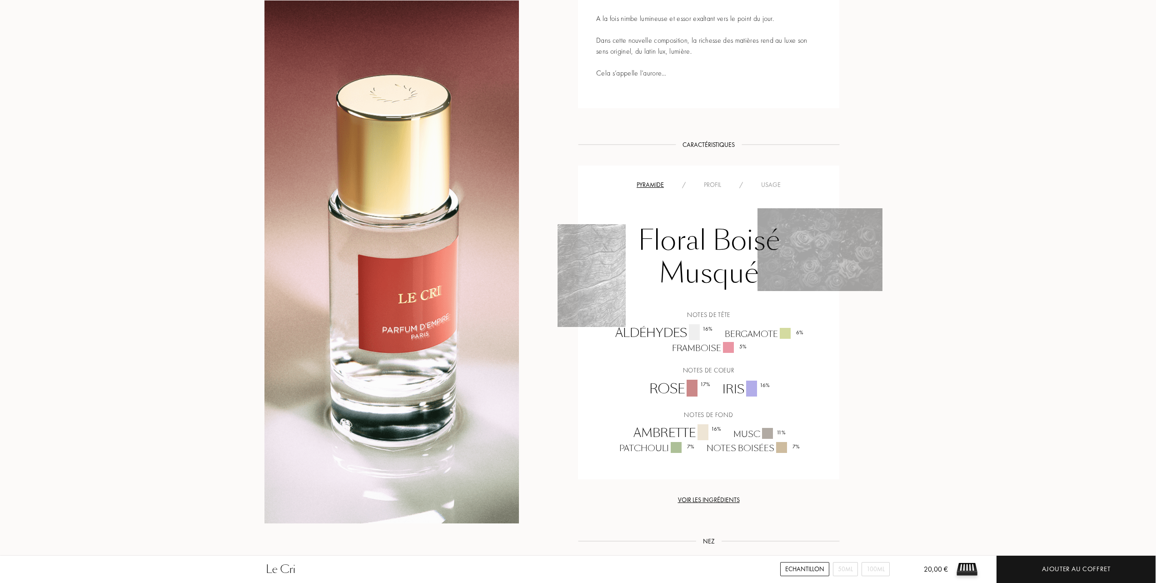
scroll to position [666, 0]
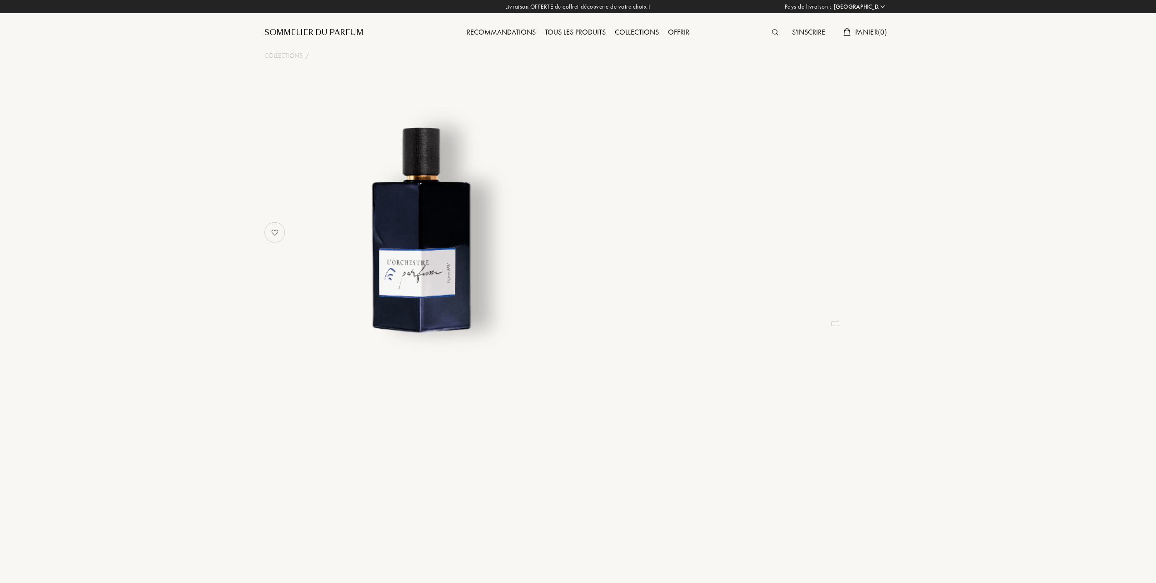
select select "FR"
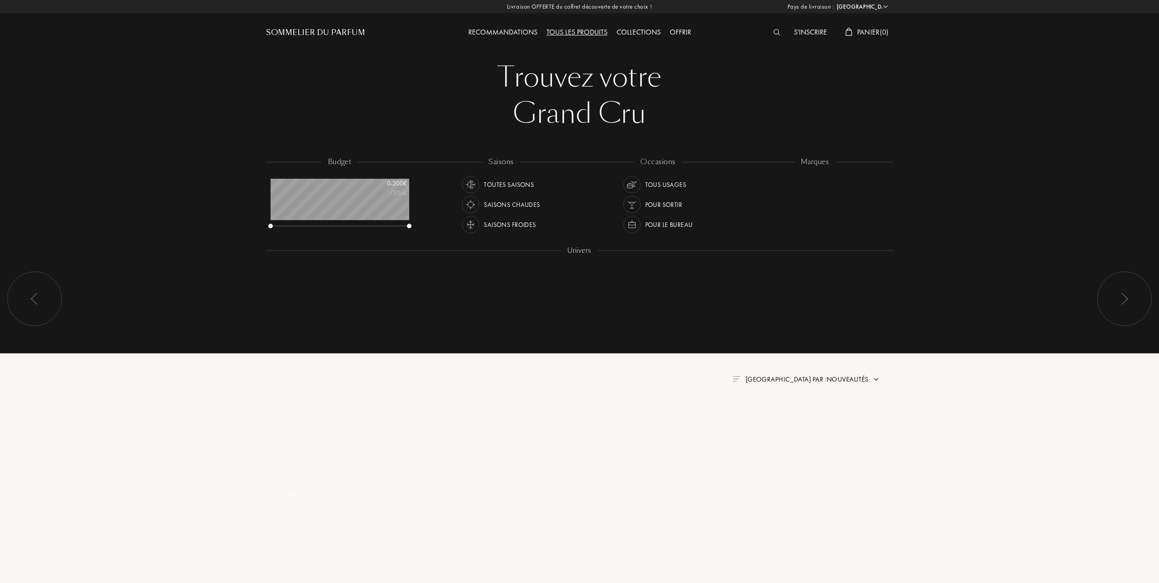
select select "FR"
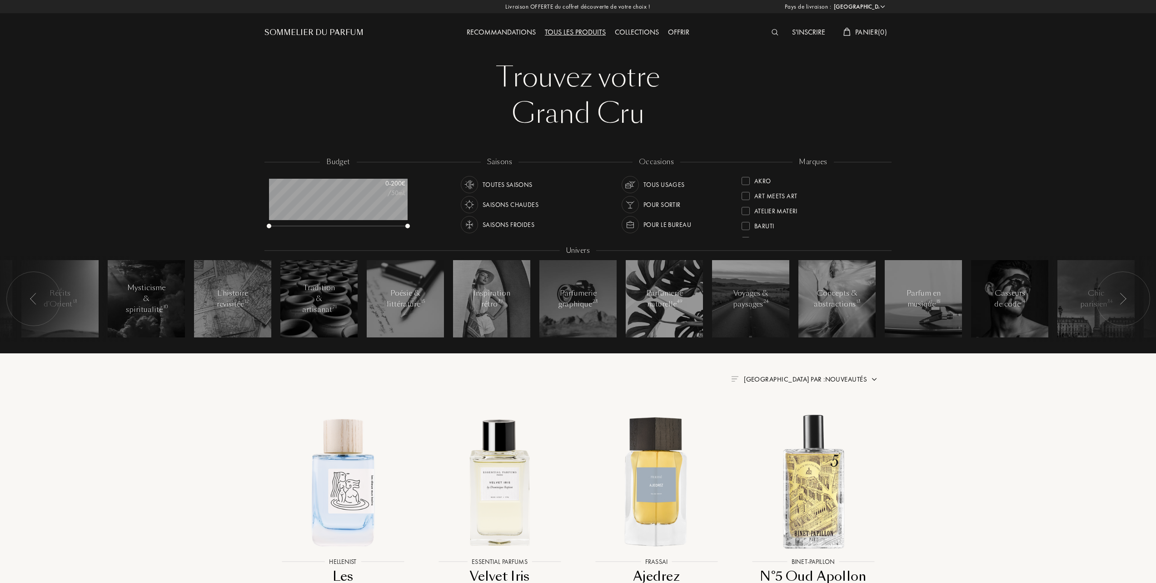
click at [748, 222] on div at bounding box center [746, 226] width 8 height 8
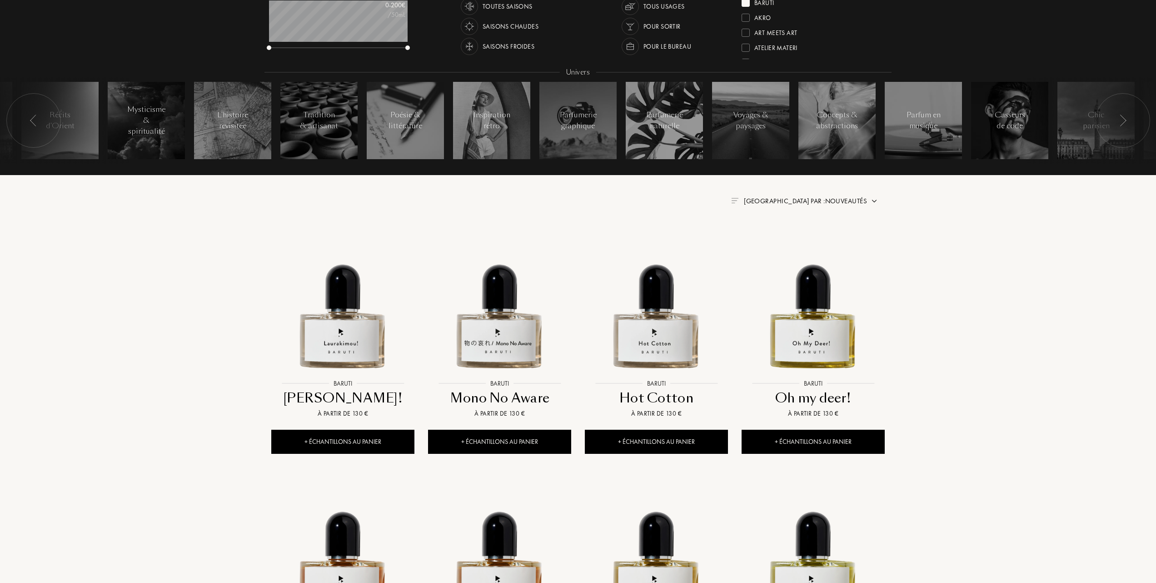
scroll to position [182, 0]
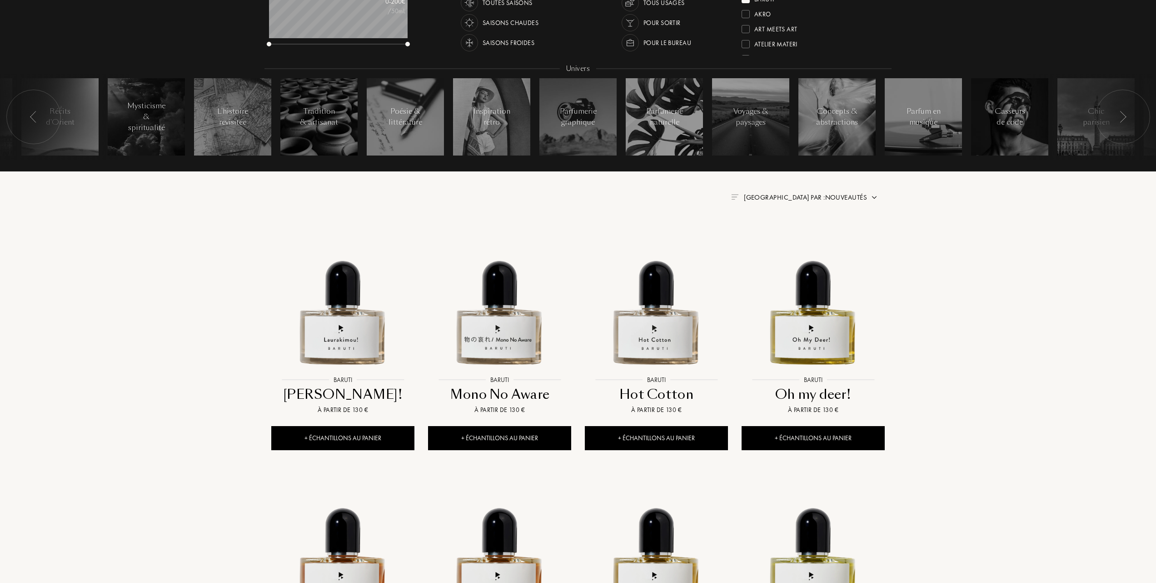
click at [837, 193] on span "Trier par : Nouveautés" at bounding box center [805, 197] width 123 height 9
click at [782, 237] on div at bounding box center [783, 237] width 6 height 6
click at [350, 331] on img at bounding box center [342, 299] width 141 height 141
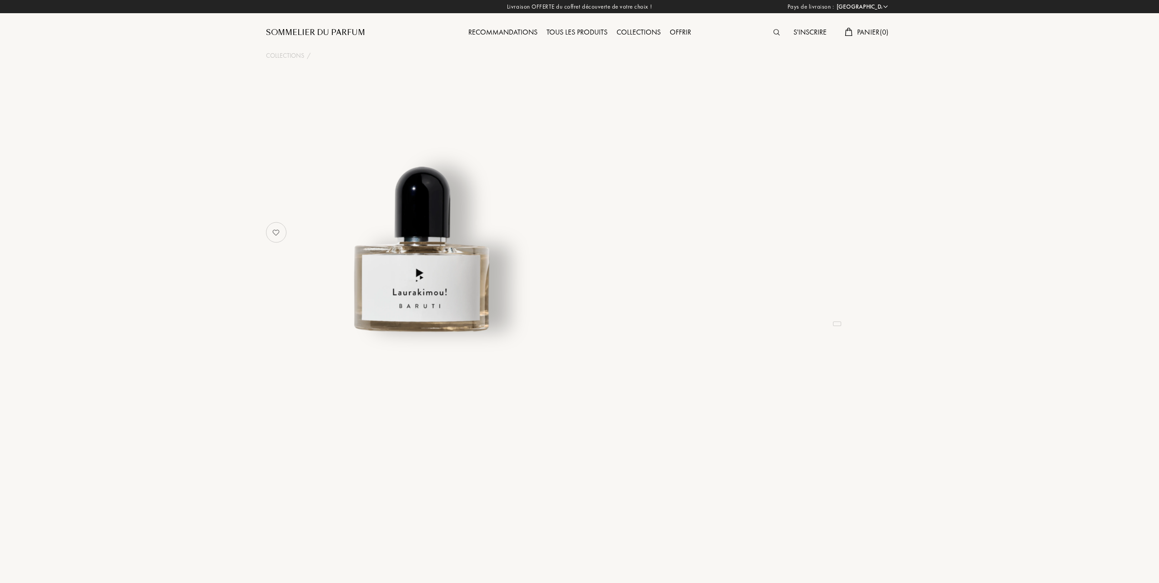
select select "FR"
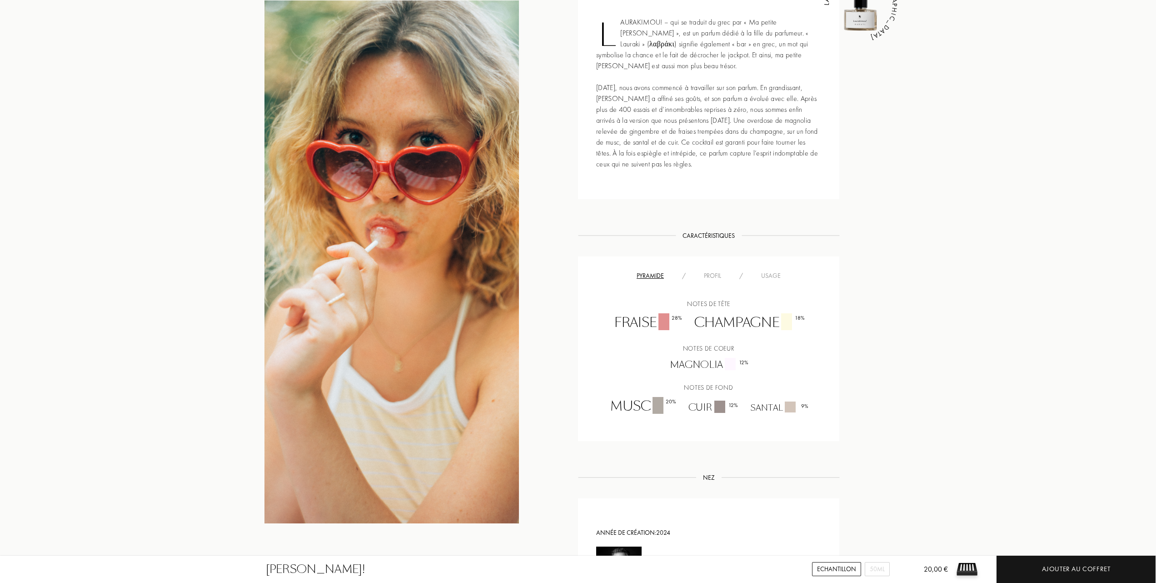
scroll to position [545, 0]
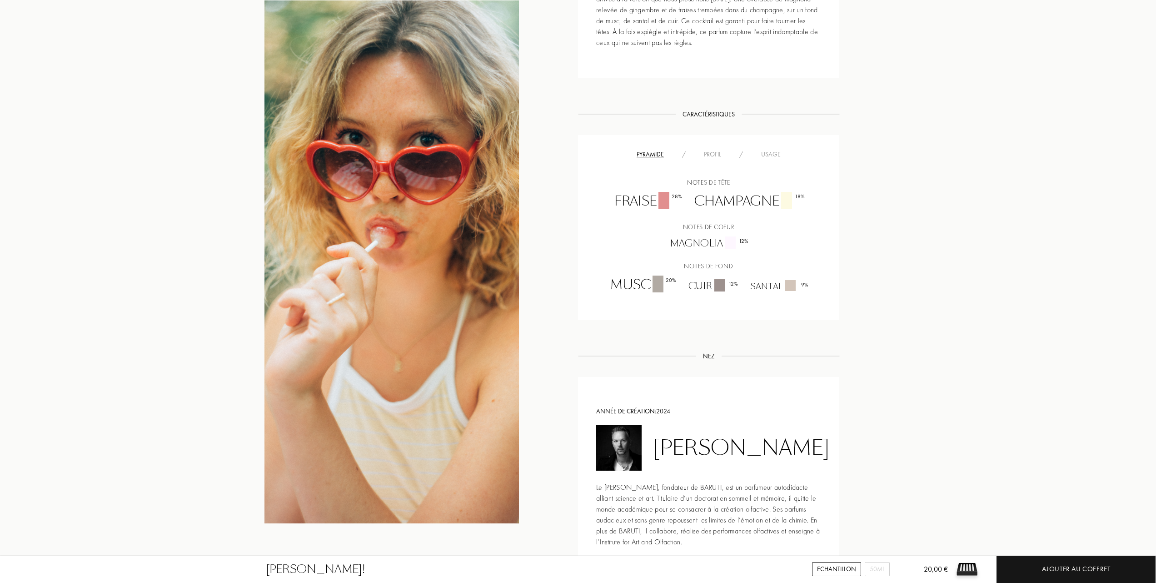
click at [772, 151] on div "Usage" at bounding box center [771, 155] width 38 height 10
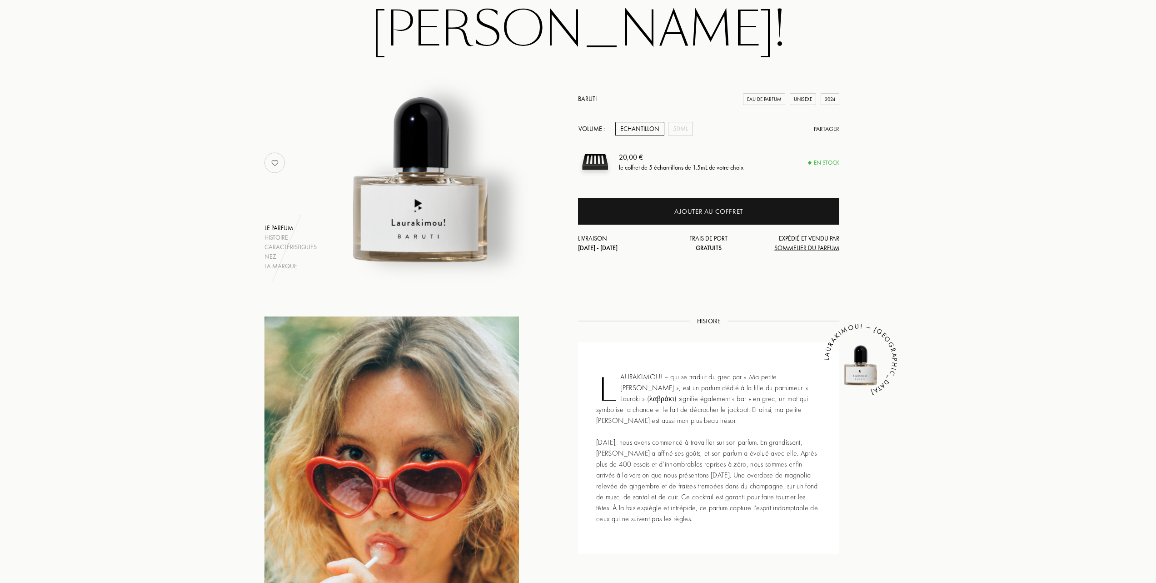
scroll to position [0, 0]
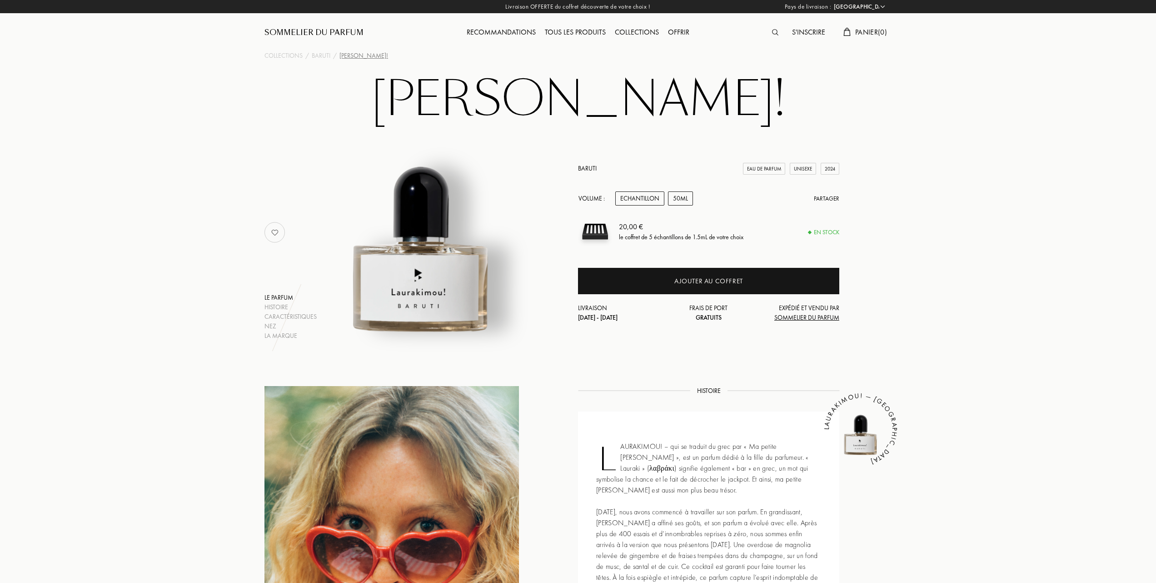
click at [682, 202] on div "50mL" at bounding box center [680, 198] width 25 height 14
click at [645, 200] on div "Echantillon" at bounding box center [639, 198] width 49 height 14
click at [685, 197] on div "50mL" at bounding box center [680, 198] width 25 height 14
